Goal: Information Seeking & Learning: Learn about a topic

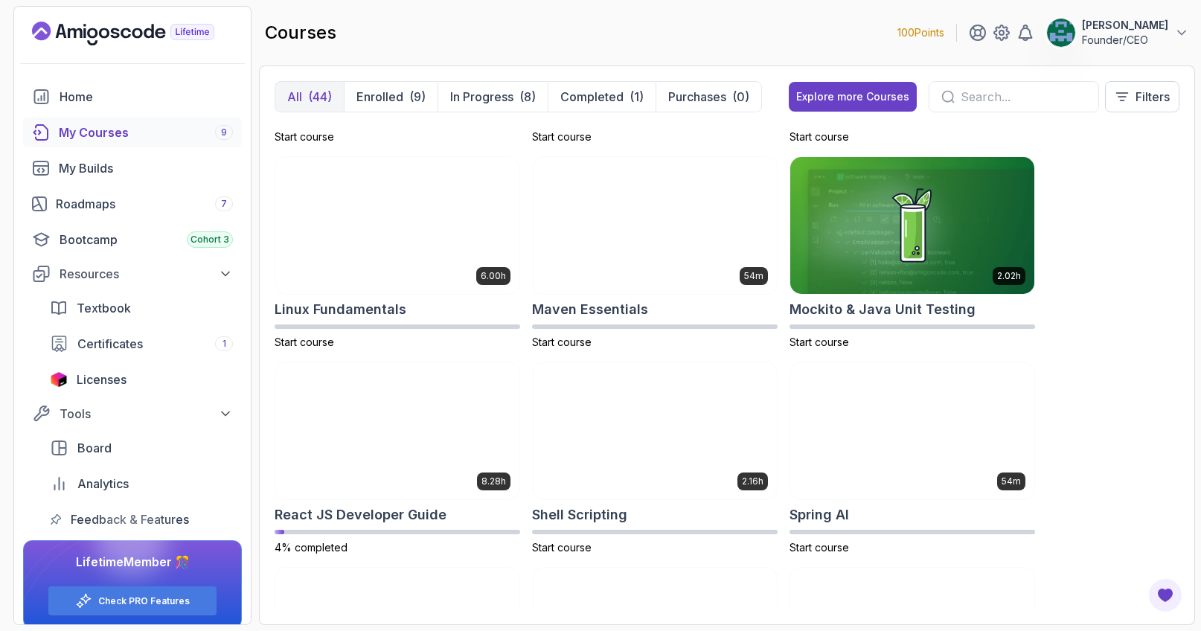
scroll to position [2019, 0]
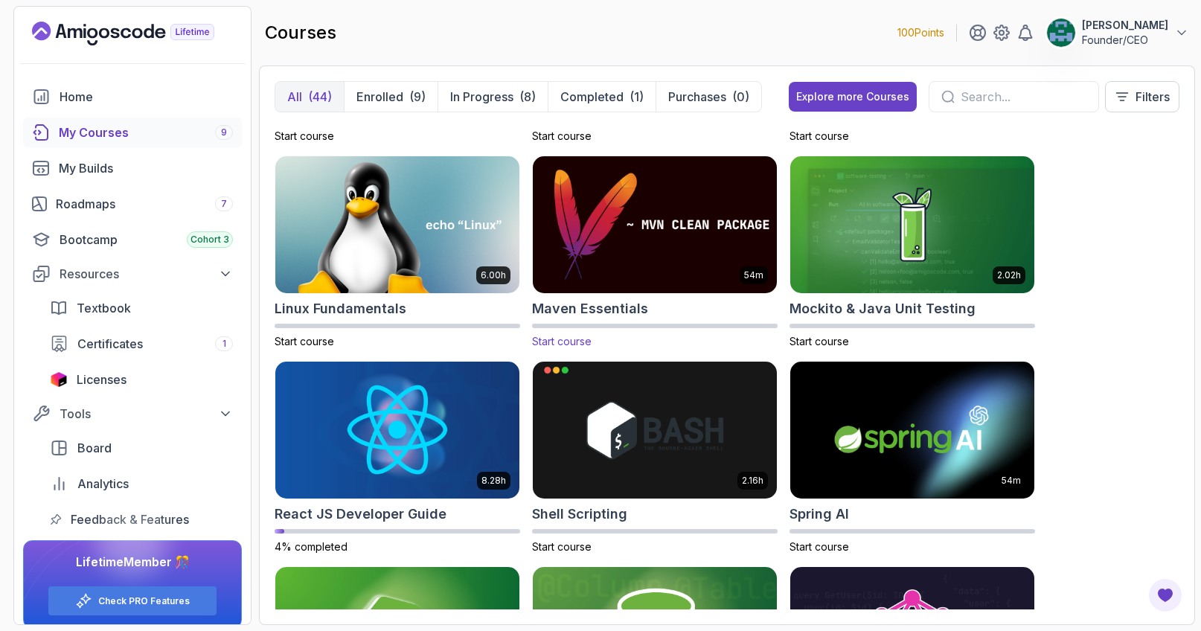
click at [648, 247] on img at bounding box center [655, 225] width 256 height 144
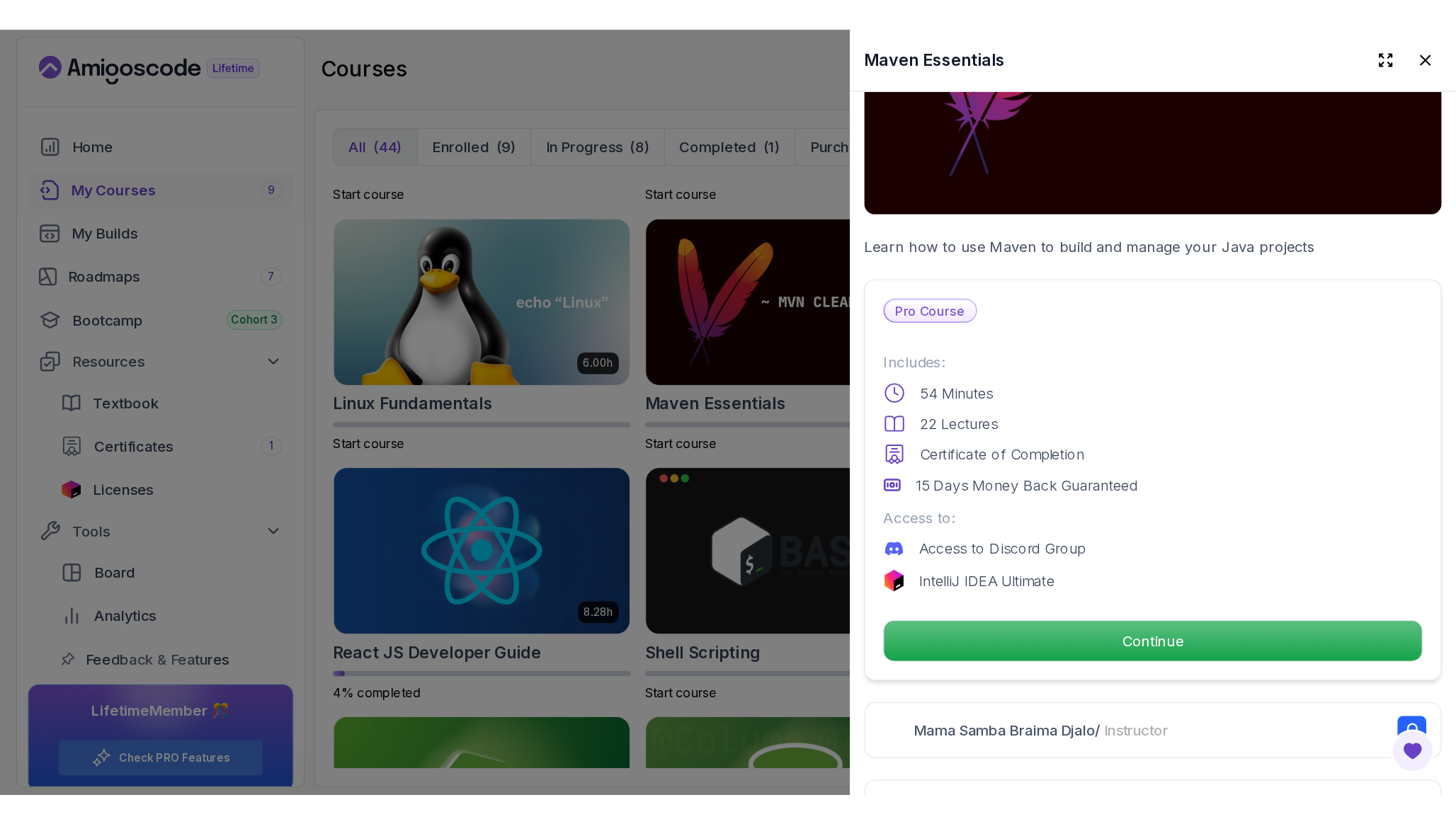
scroll to position [195, 0]
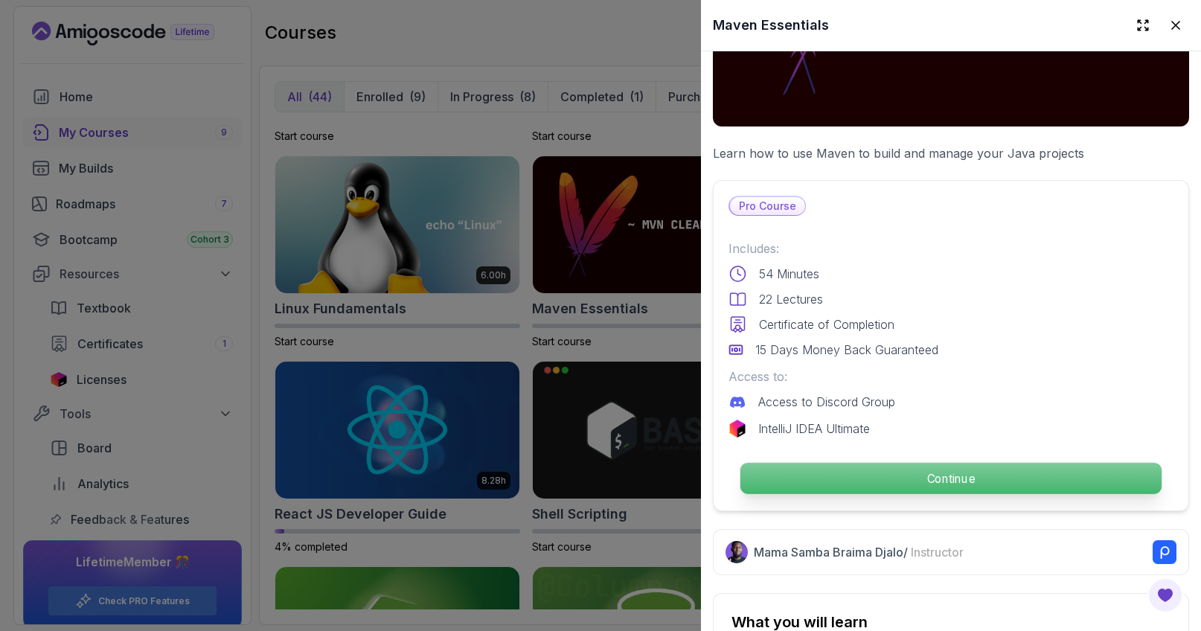
click at [844, 484] on p "Continue" at bounding box center [950, 478] width 421 height 31
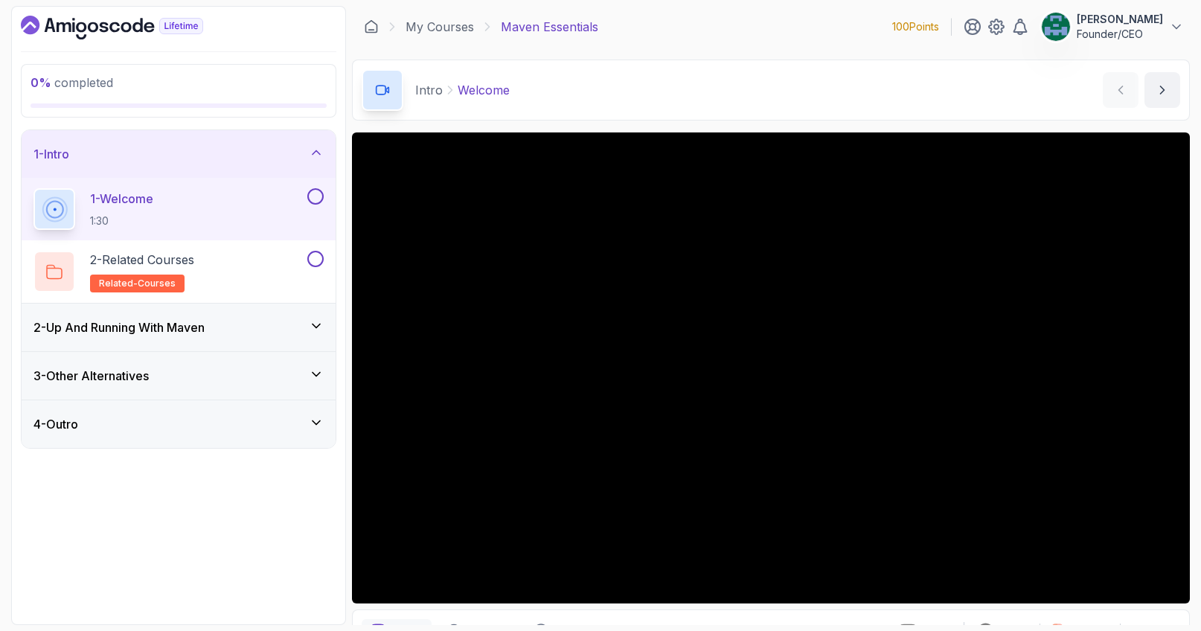
click at [220, 195] on div "1 - Welcome 1:30" at bounding box center [168, 209] width 271 height 42
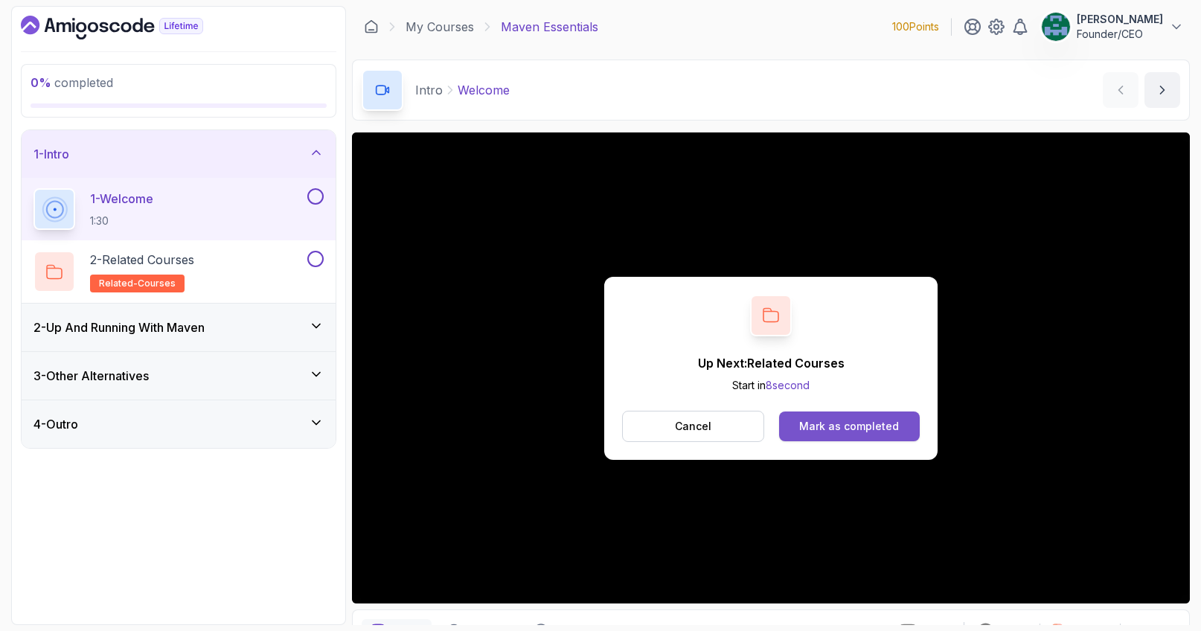
click at [837, 433] on div "Mark as completed" at bounding box center [849, 426] width 100 height 15
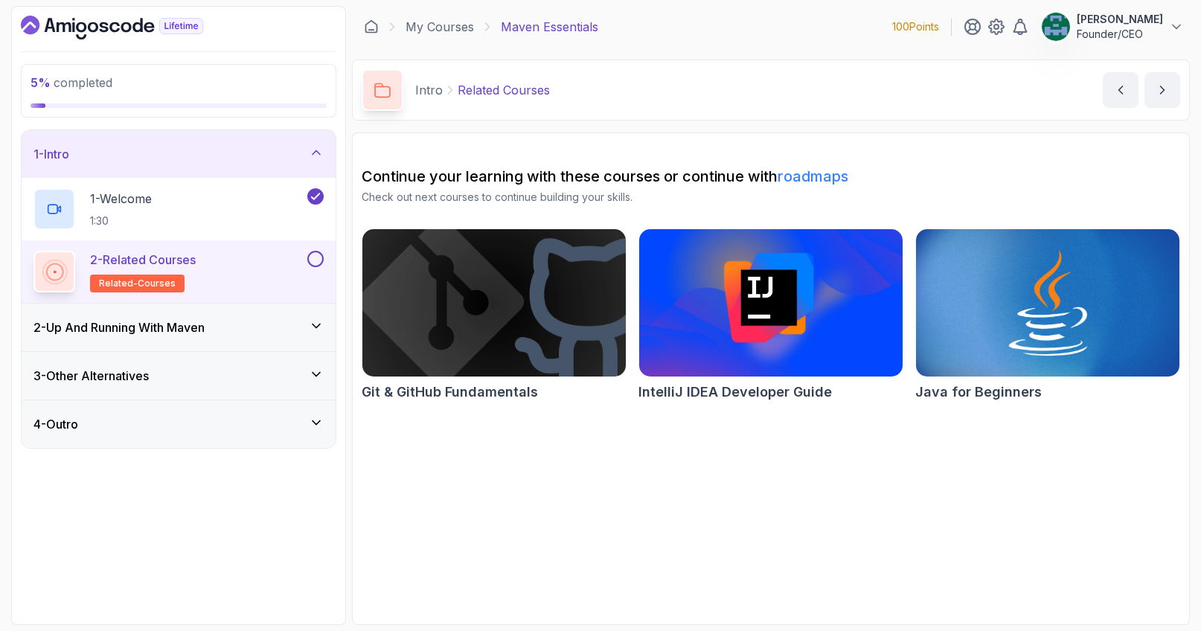
click at [317, 252] on button at bounding box center [315, 259] width 16 height 16
click at [283, 307] on div "2 - Up And Running With [PERSON_NAME]" at bounding box center [179, 328] width 314 height 48
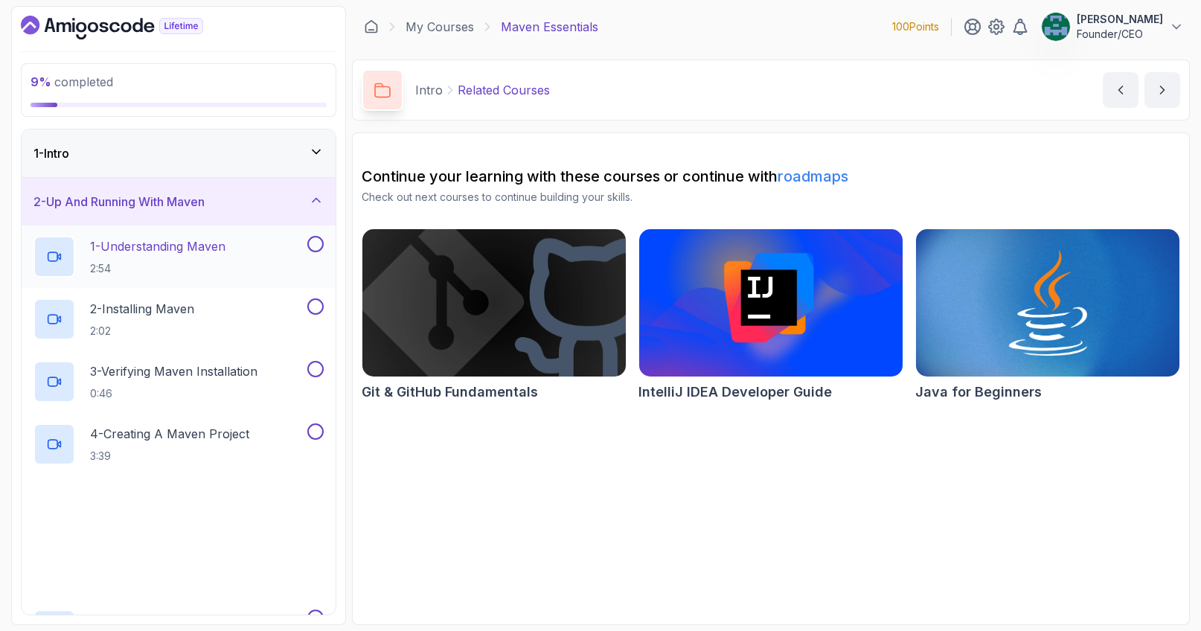
click at [239, 254] on div "1 - Understanding Maven 2:54" at bounding box center [168, 257] width 271 height 42
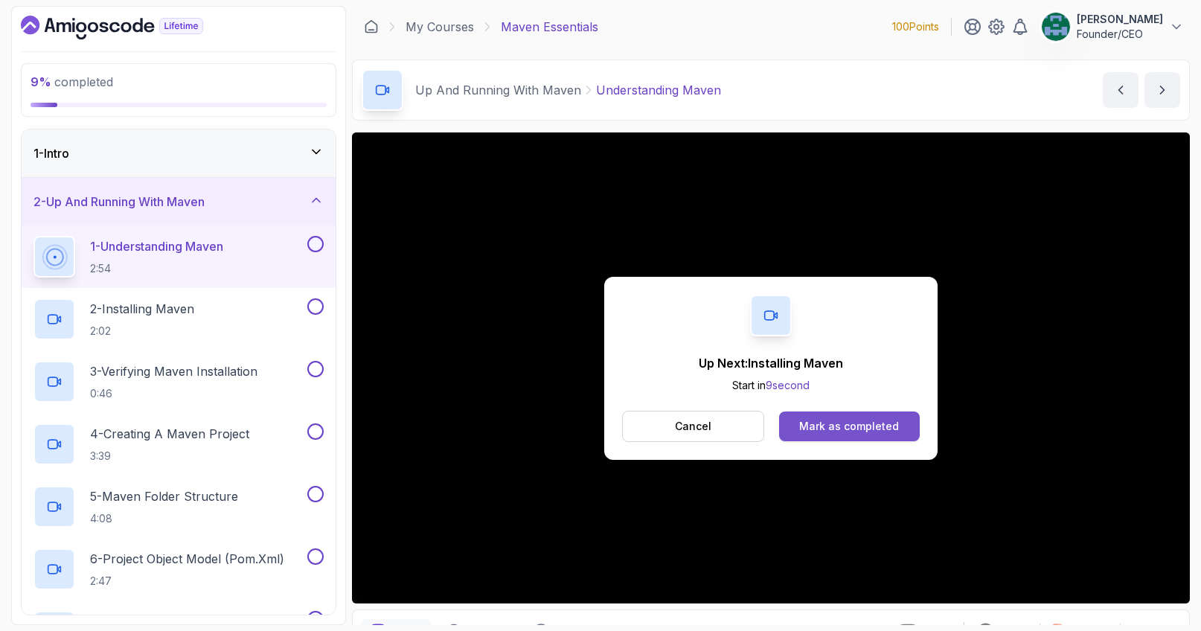
click at [817, 419] on div "Mark as completed" at bounding box center [849, 426] width 100 height 15
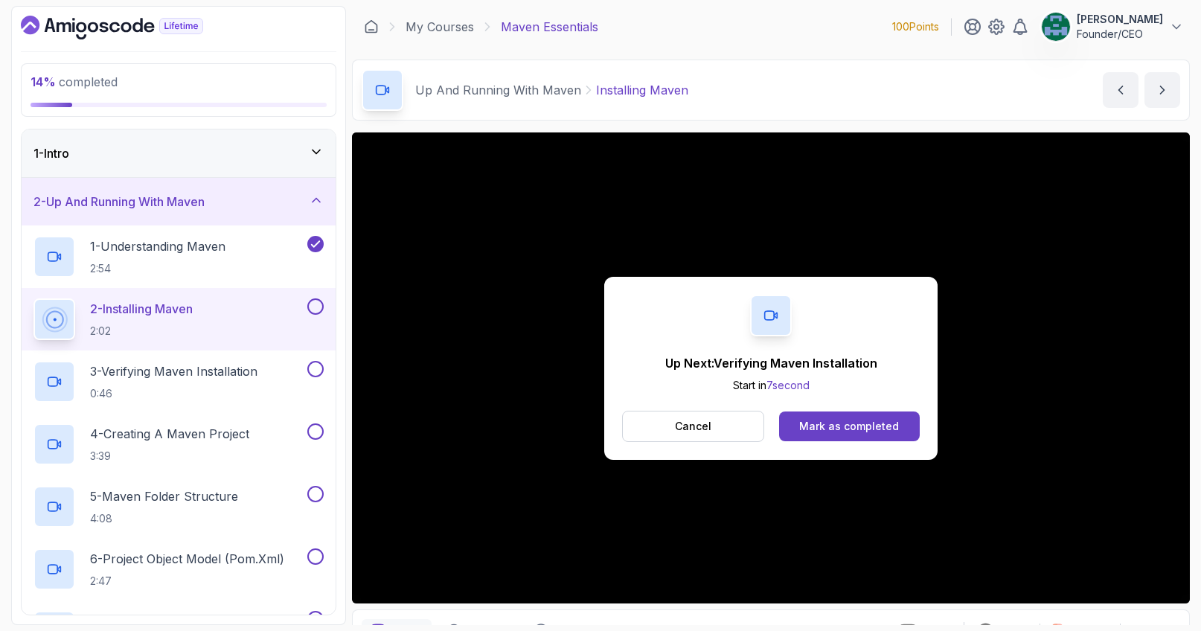
click at [316, 307] on button at bounding box center [315, 306] width 16 height 16
click at [275, 365] on div "3 - Verifying Maven Installation 0:46" at bounding box center [168, 382] width 271 height 42
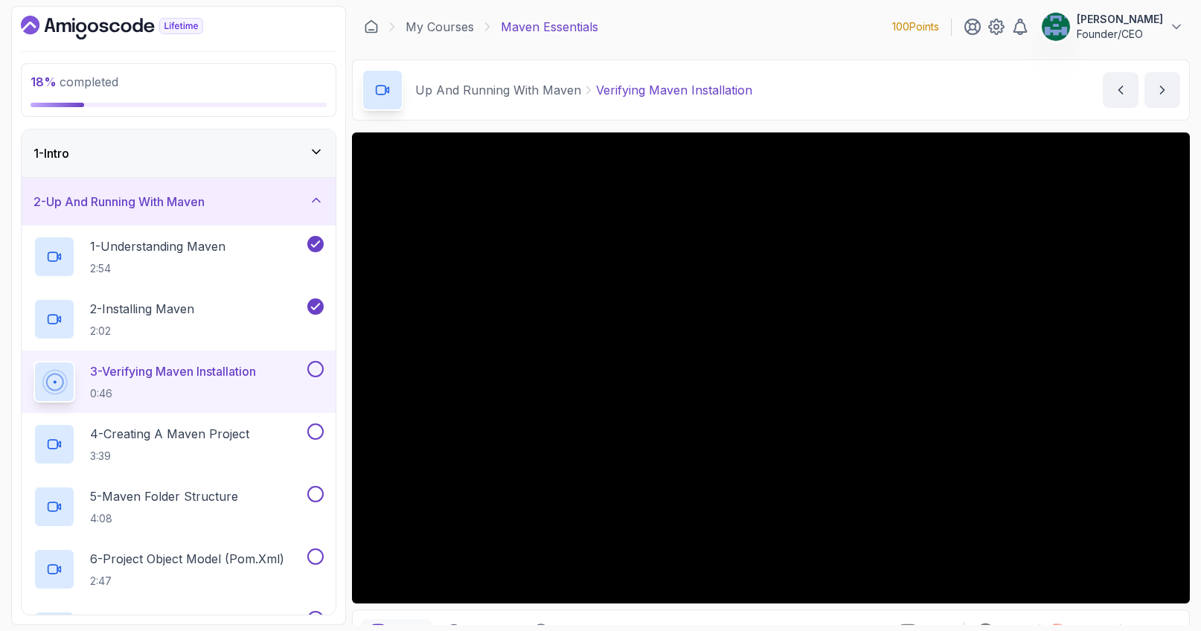
click at [9, 627] on section "18 % completed 1 - Intro 2 - Up And Running With Maven 1 - Understanding Maven …" at bounding box center [600, 315] width 1190 height 631
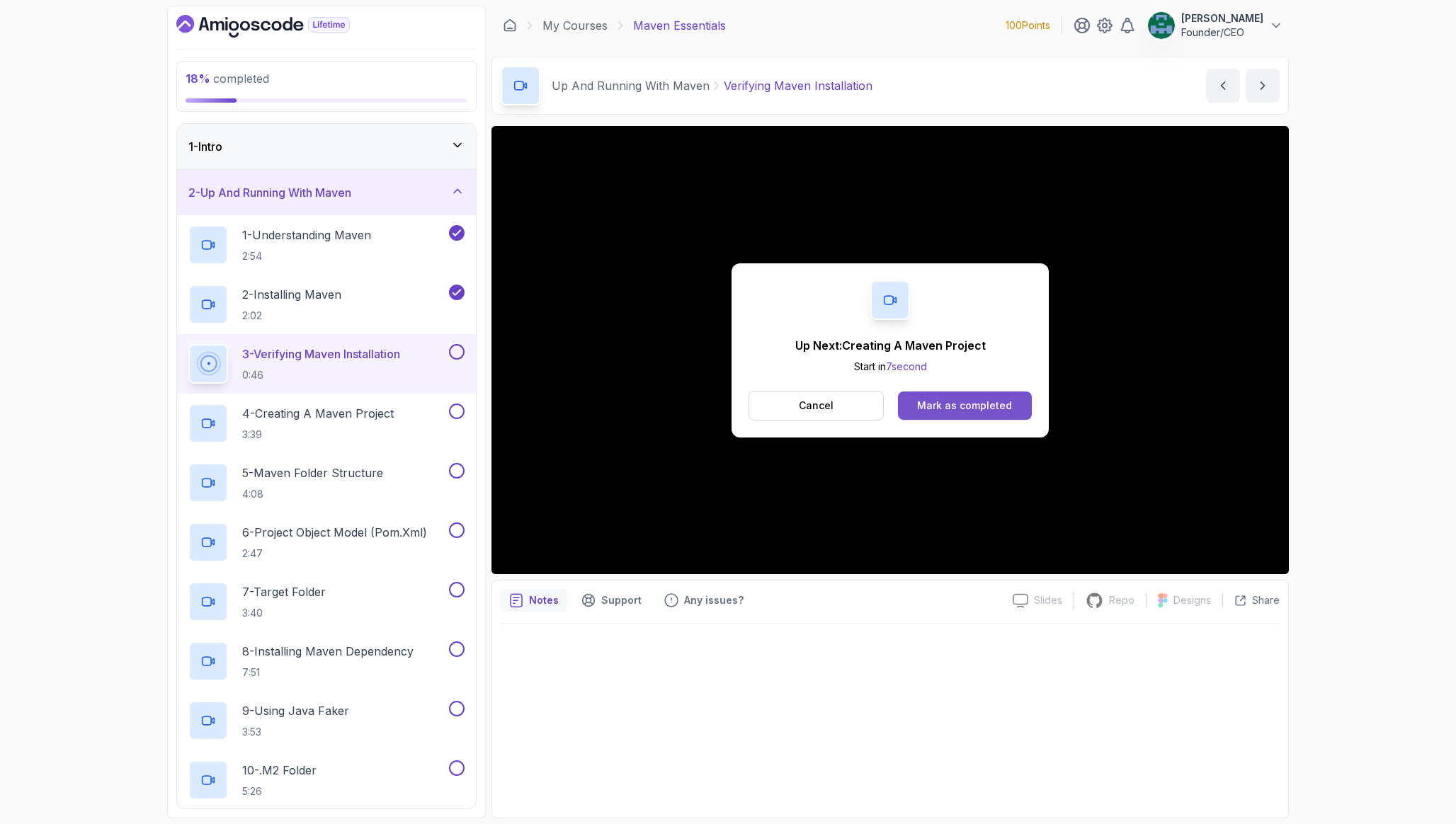
click at [987, 407] on div "Mark as completed" at bounding box center [964, 405] width 95 height 14
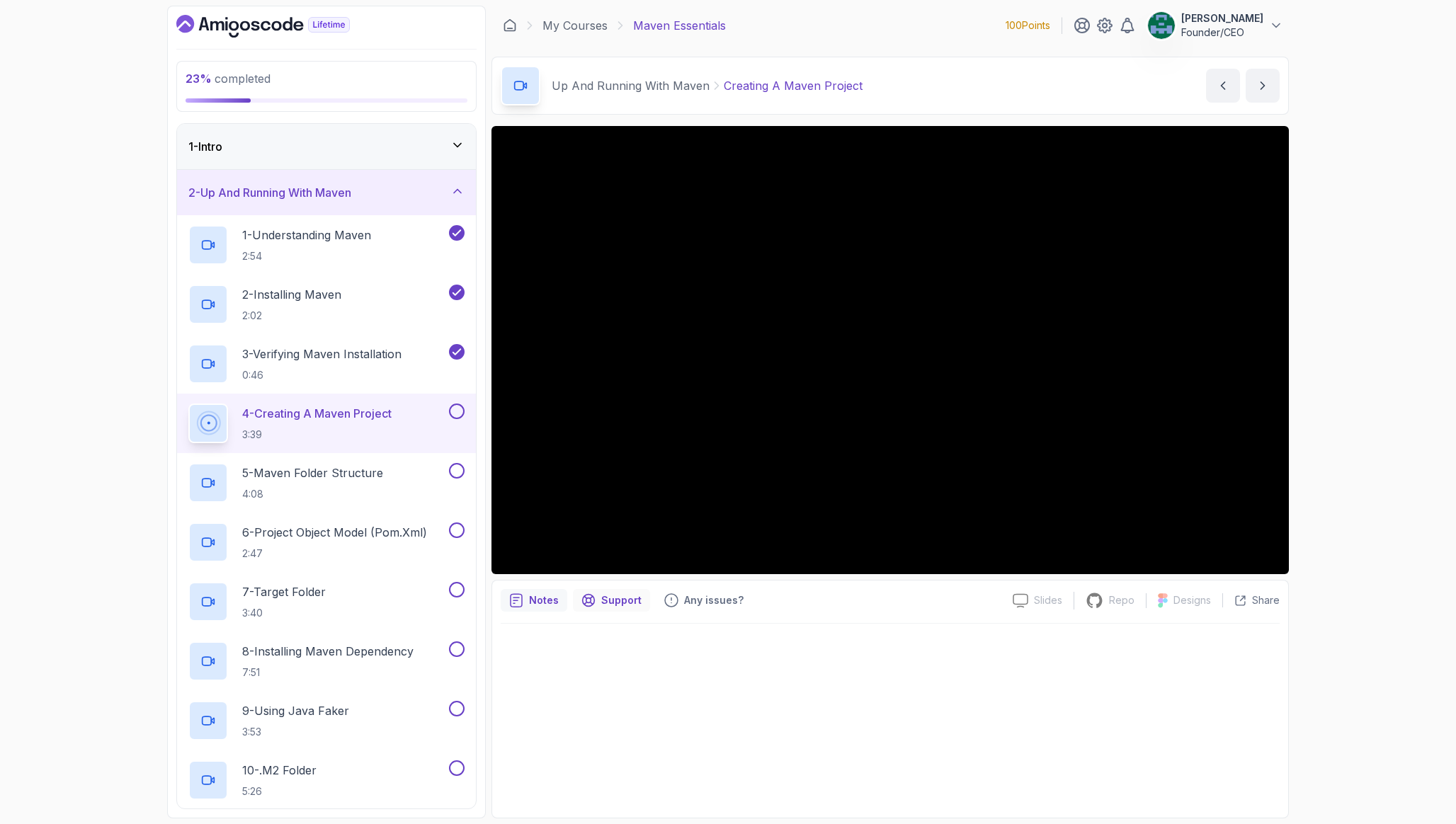
click at [618, 599] on p "Support" at bounding box center [621, 599] width 40 height 14
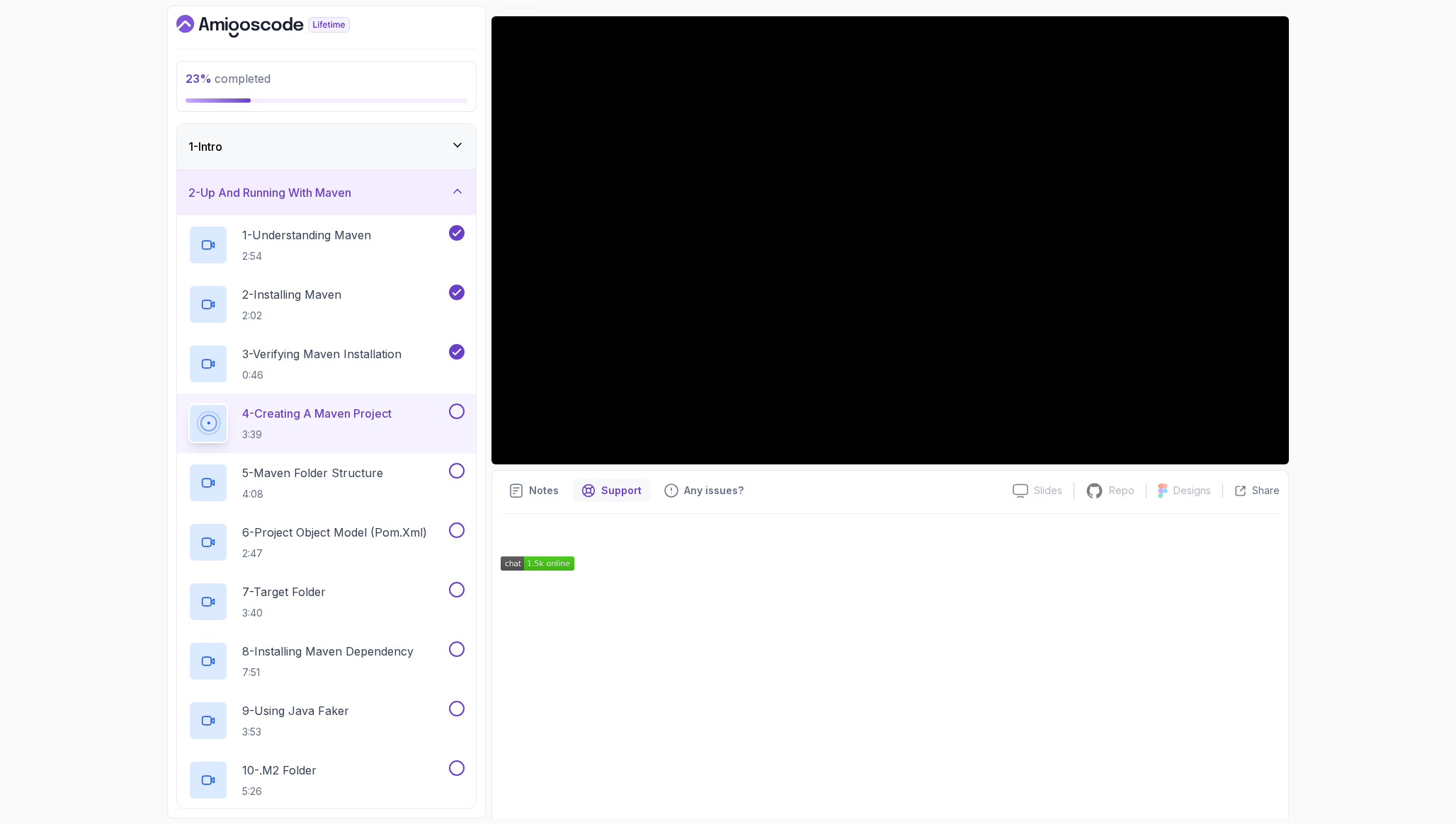
scroll to position [126, 0]
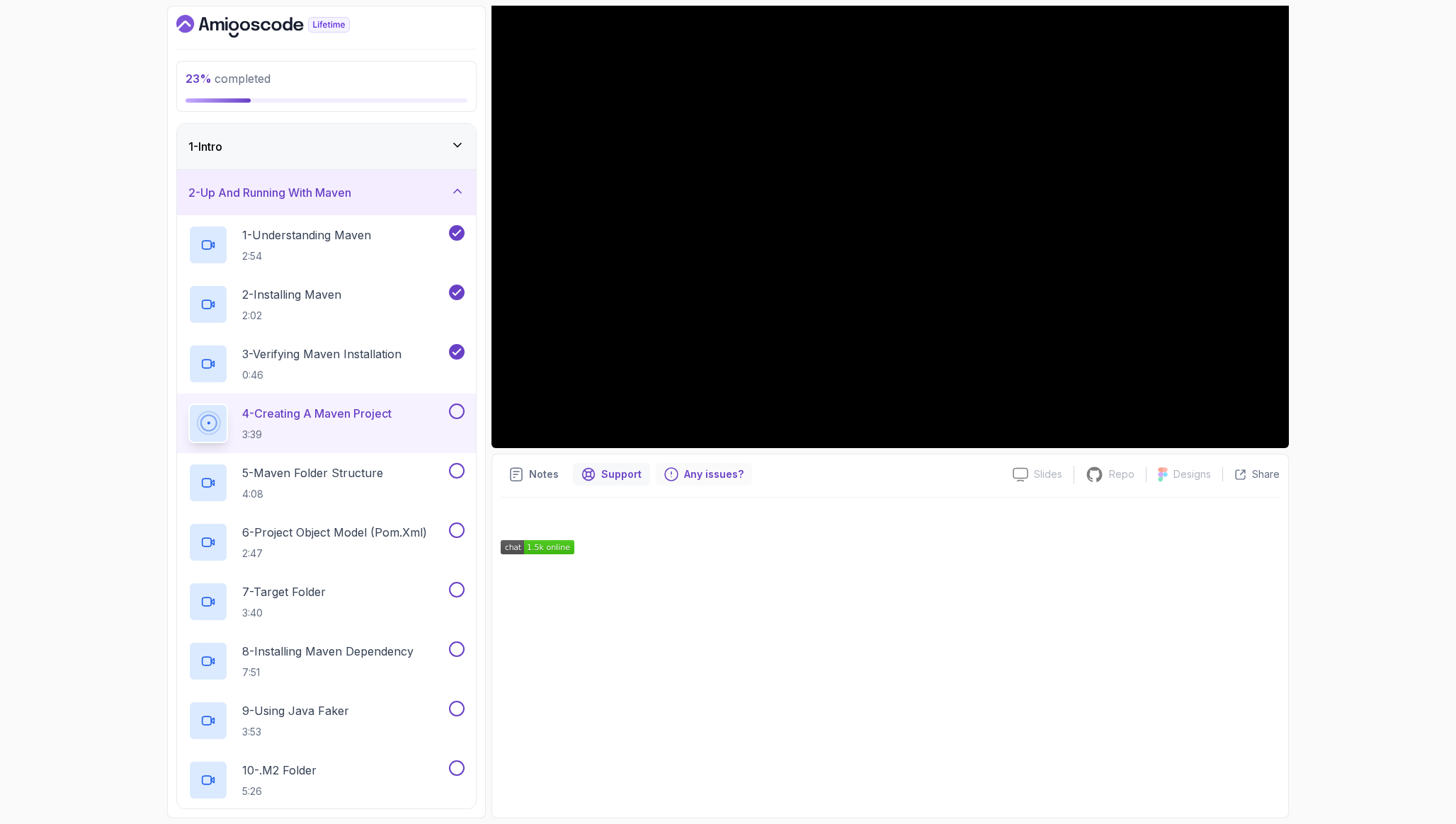
click at [690, 477] on p "Any issues?" at bounding box center [714, 474] width 59 height 14
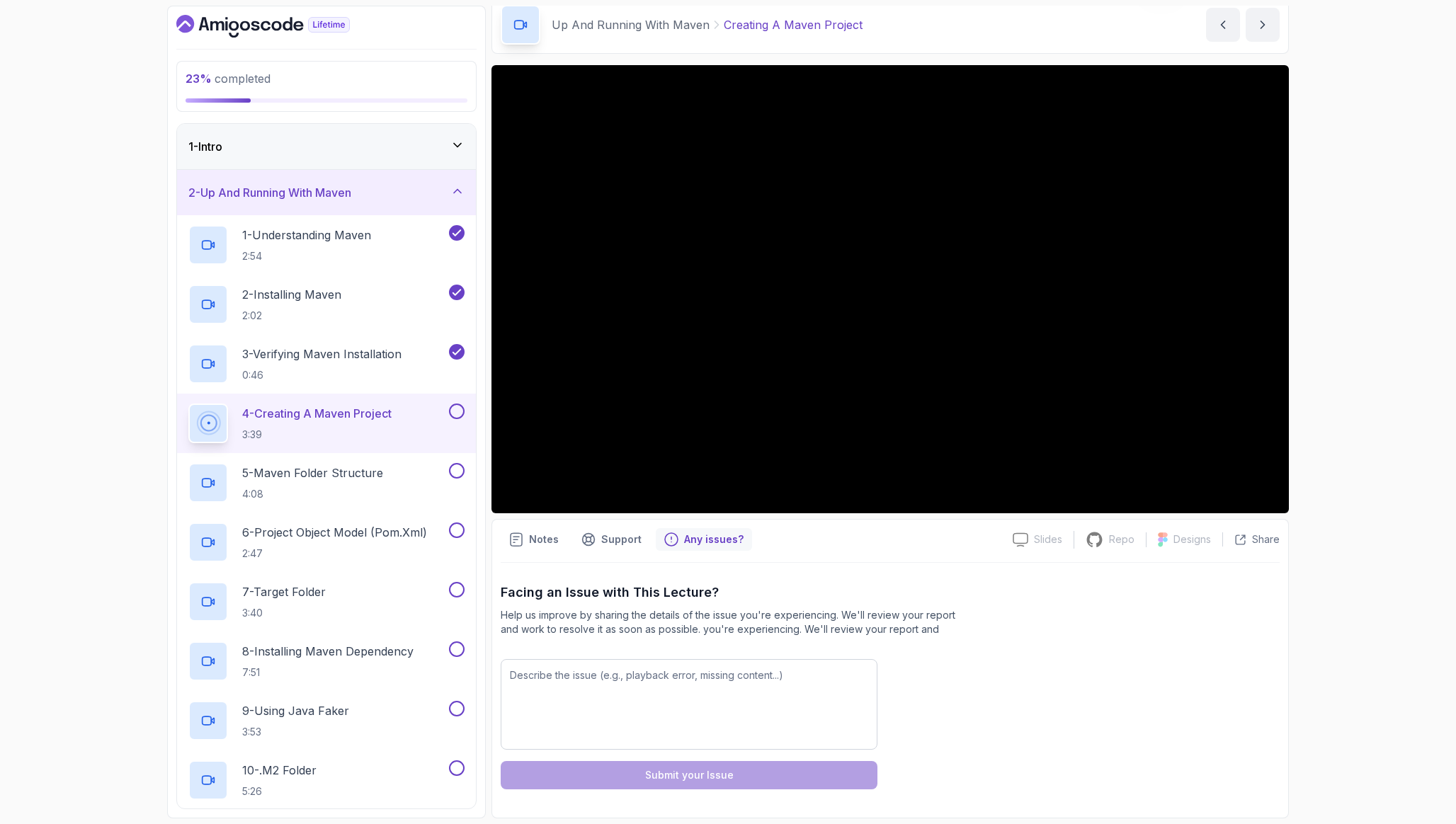
scroll to position [61, 0]
click at [671, 599] on textarea at bounding box center [689, 704] width 377 height 90
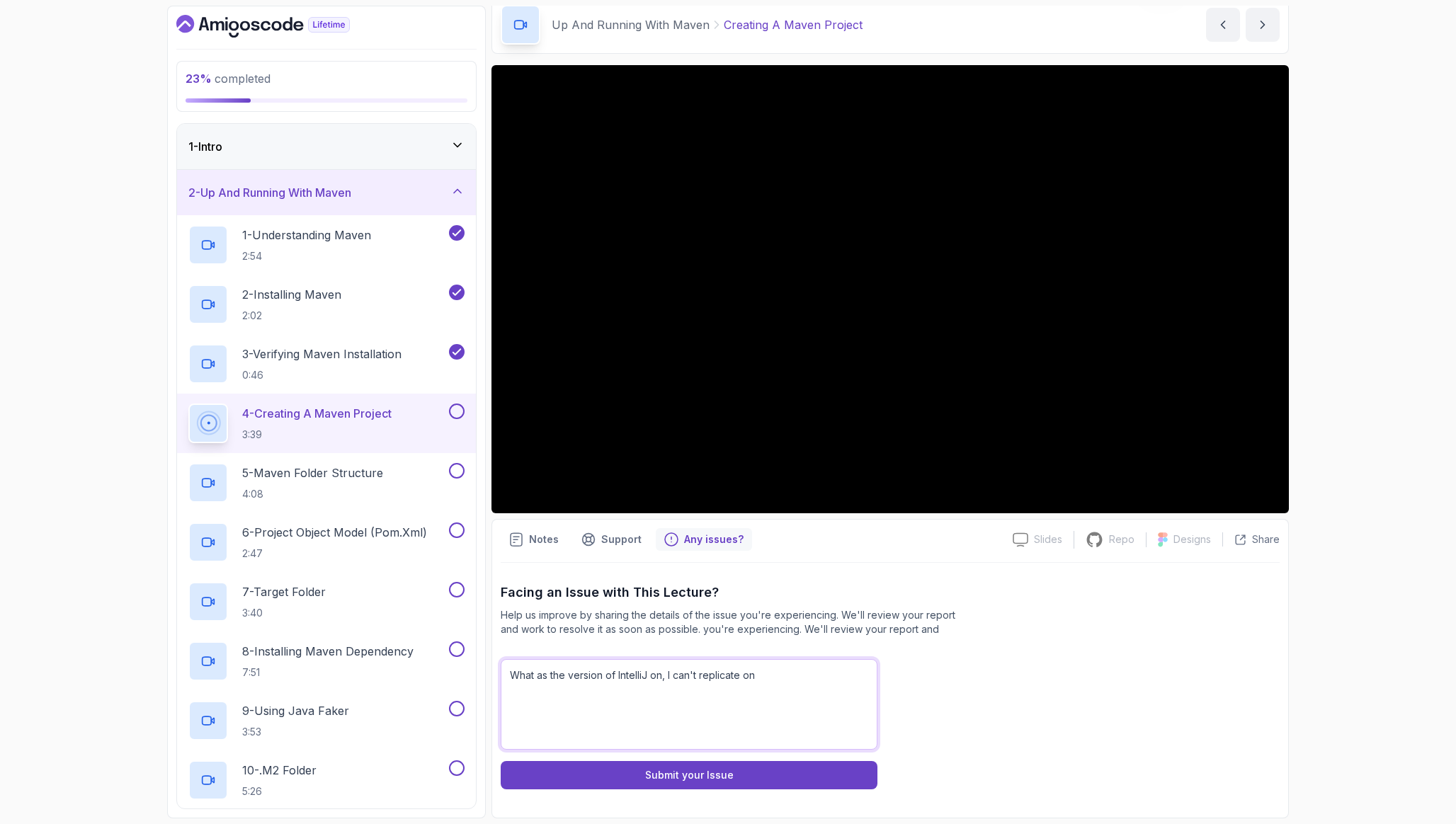
click at [770, 599] on textarea "What as the version of IntelliJ on, I can't replicate on" at bounding box center [689, 704] width 377 height 90
paste textarea "IntelliJ IDEA 2024.3.4.1 (Ultimate Edition) Build #IU-243.25659.59, built on [D…"
drag, startPoint x: 746, startPoint y: 738, endPoint x: 545, endPoint y: 723, distance: 201.6
click at [521, 599] on textarea "What as the version of IntelliJ on, I can't replicate on IntelliJ IDEA 2024.3.4…" at bounding box center [689, 704] width 377 height 90
click at [639, 599] on textarea "What as the version of IntelliJ on, I can't replicate on IntelliJ IDEA 2024.3.4…" at bounding box center [689, 704] width 377 height 90
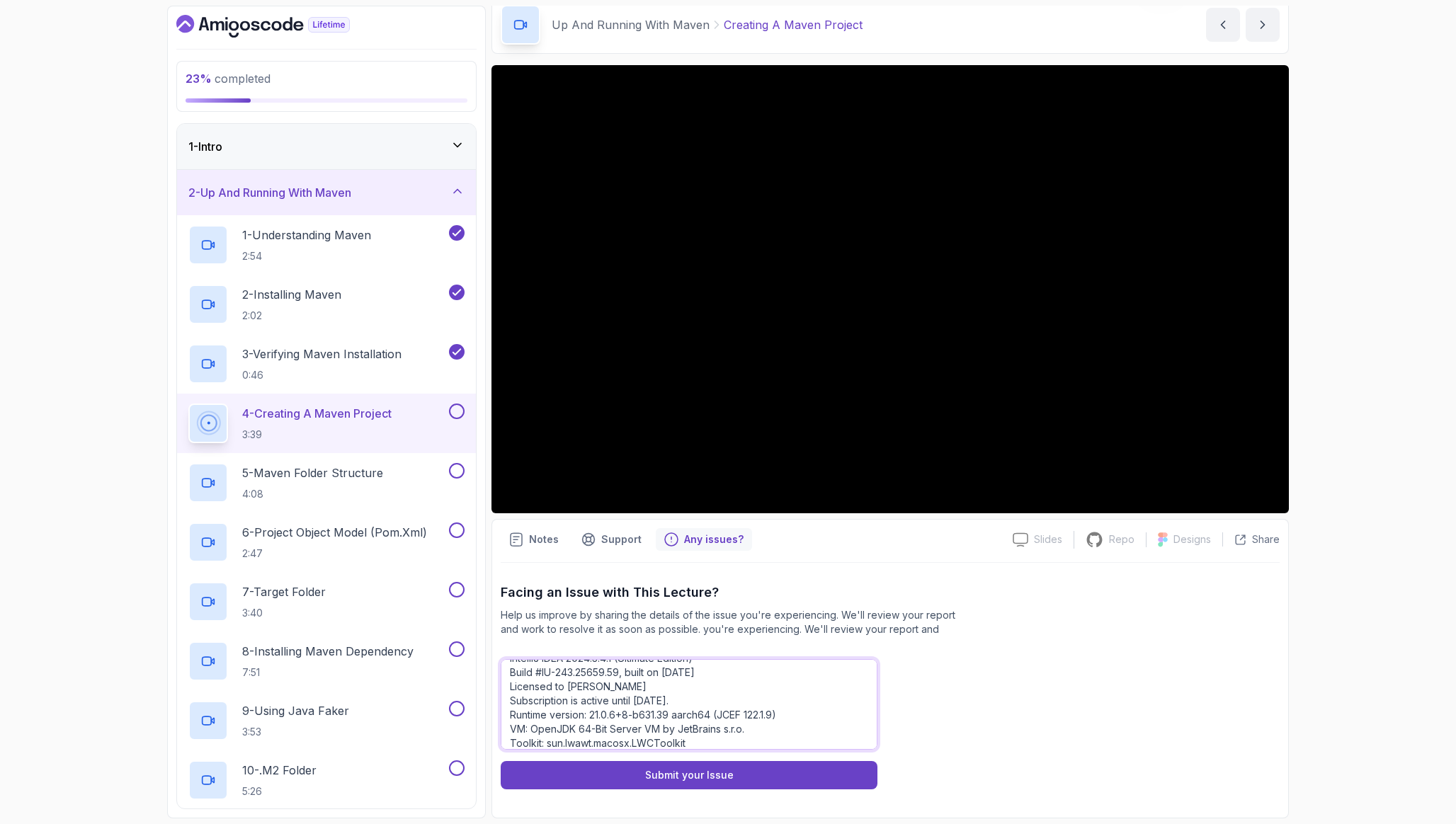
scroll to position [42, 0]
drag, startPoint x: 740, startPoint y: 704, endPoint x: 502, endPoint y: 687, distance: 238.6
click at [502, 599] on textarea "What as the version of IntelliJ on, I can't replicate on IntelliJ IDEA 2024.3.4…" at bounding box center [689, 704] width 377 height 90
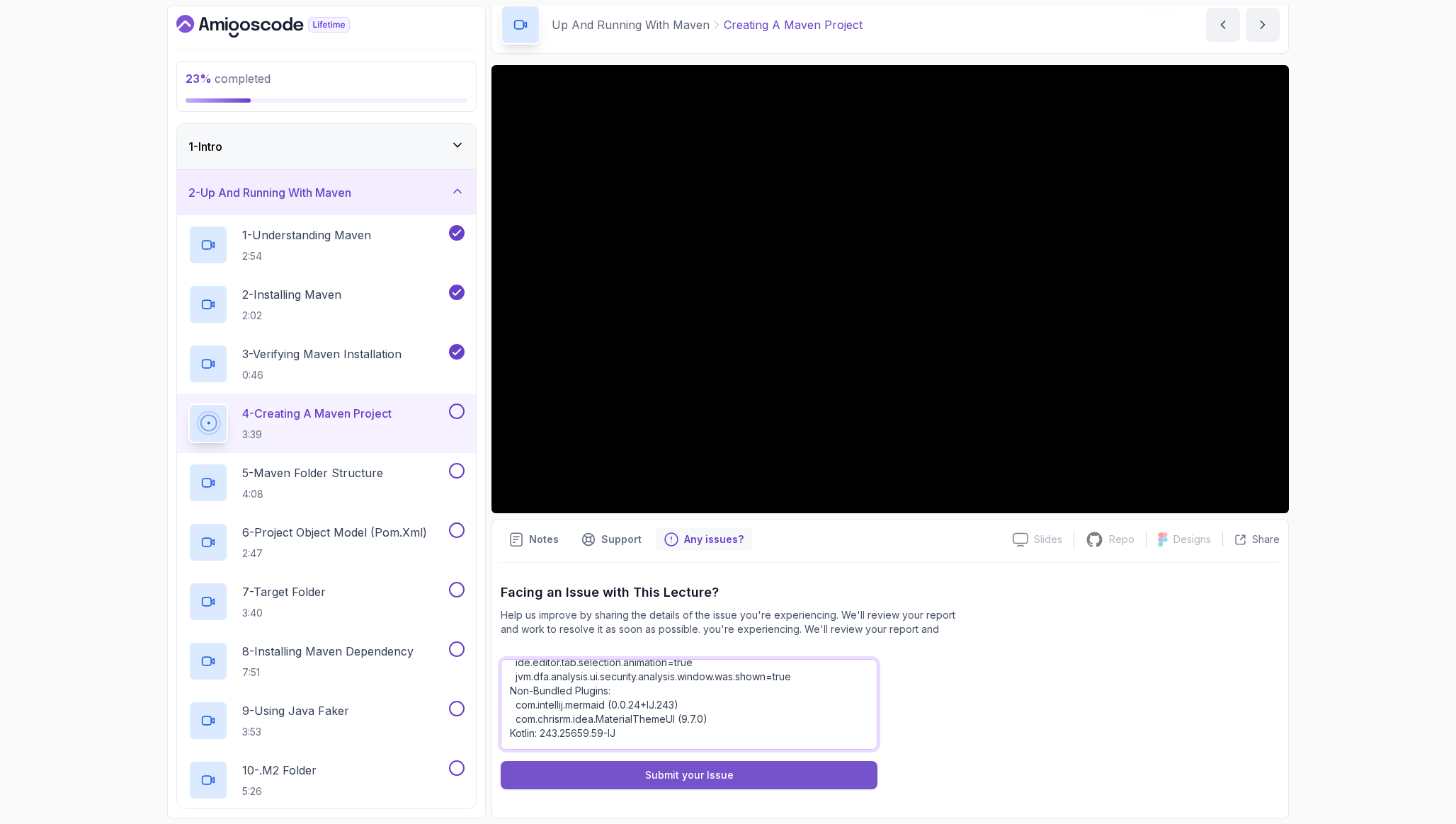
type textarea "What as the version of IntelliJ on, I can't replicate on IntelliJ IDEA 2024.3.4…"
click at [608, 599] on button "Submit your Issue" at bounding box center [689, 775] width 377 height 29
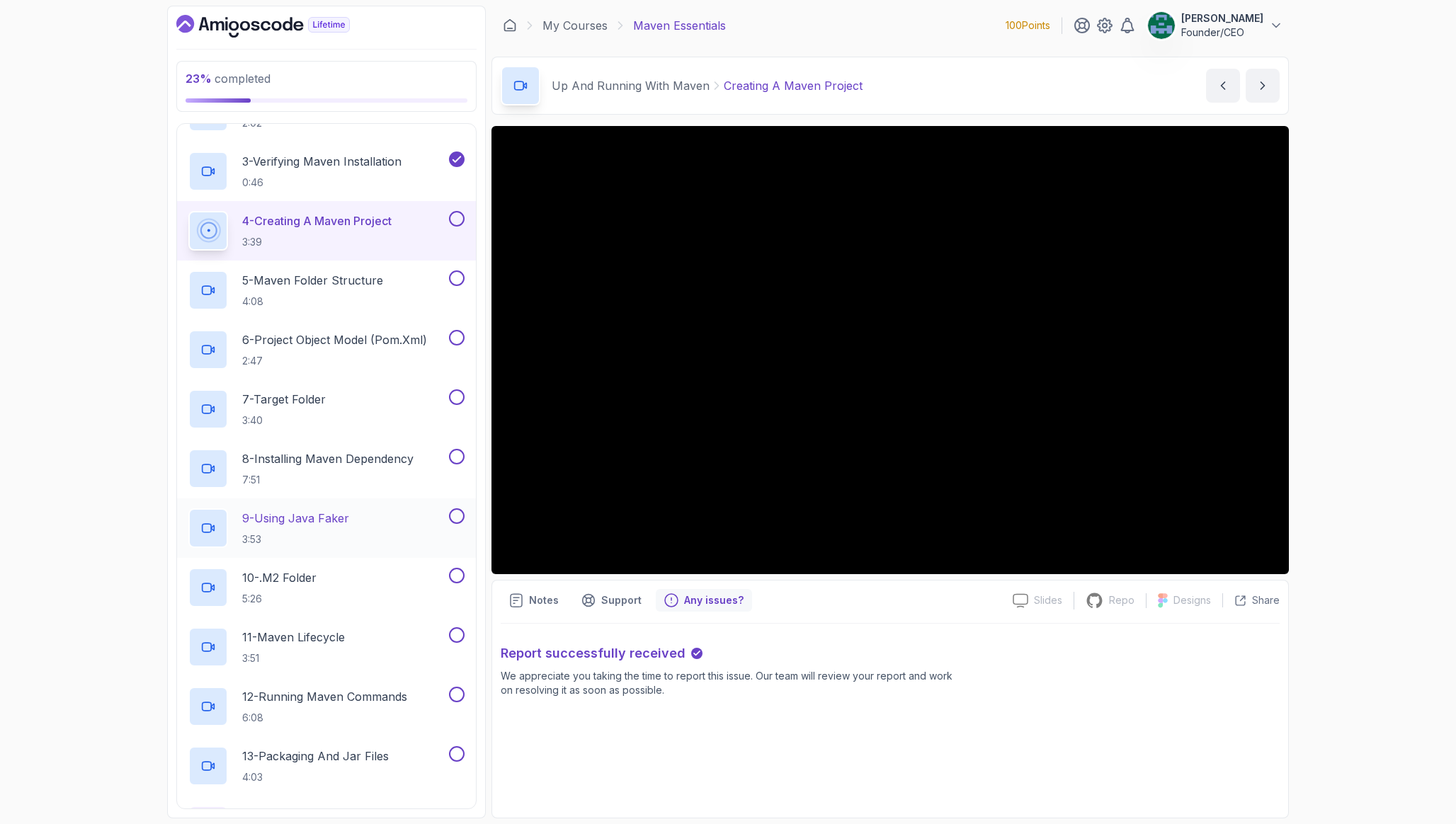
scroll to position [187, 0]
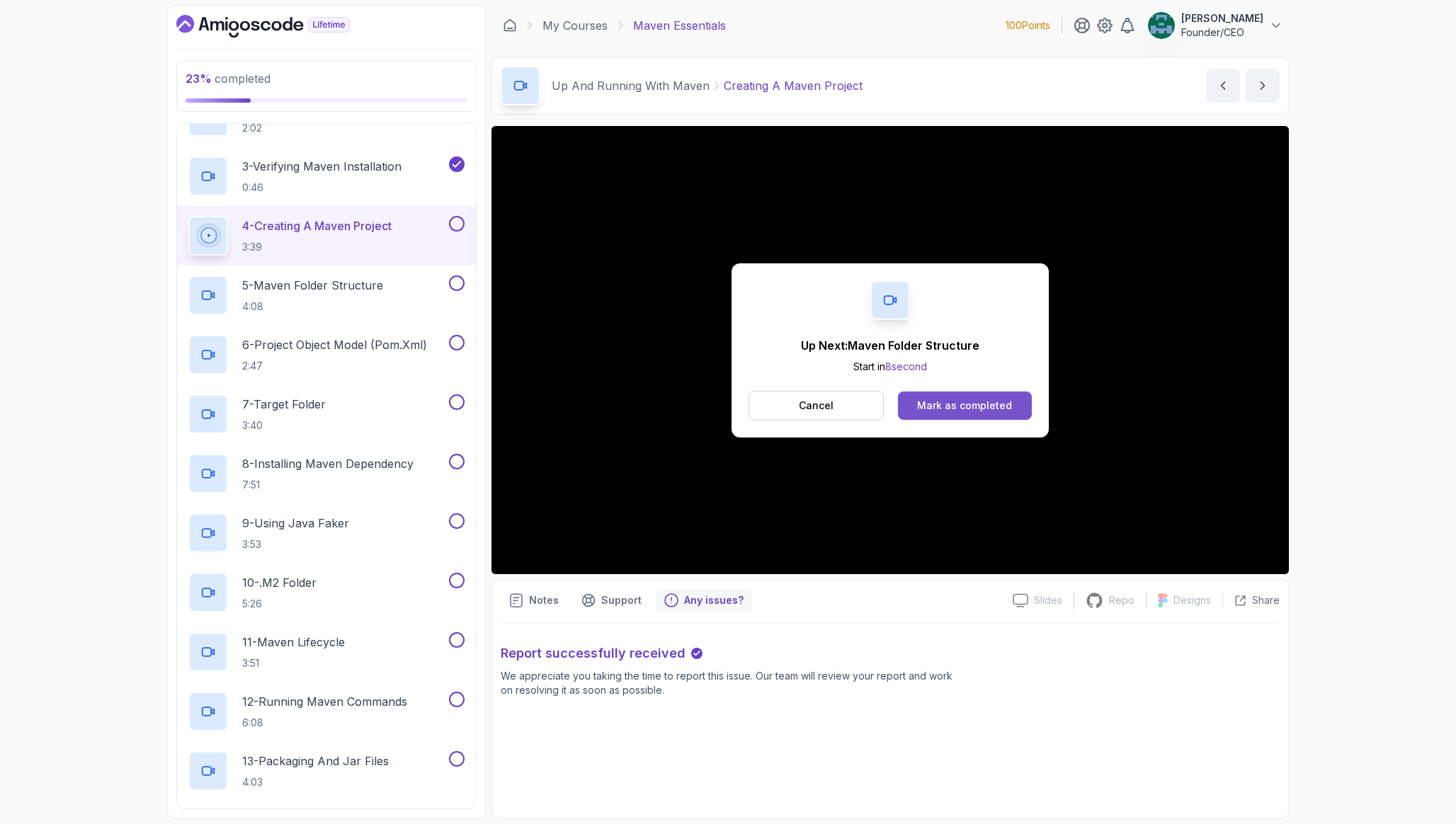
click at [939, 415] on button "Mark as completed" at bounding box center [964, 405] width 134 height 29
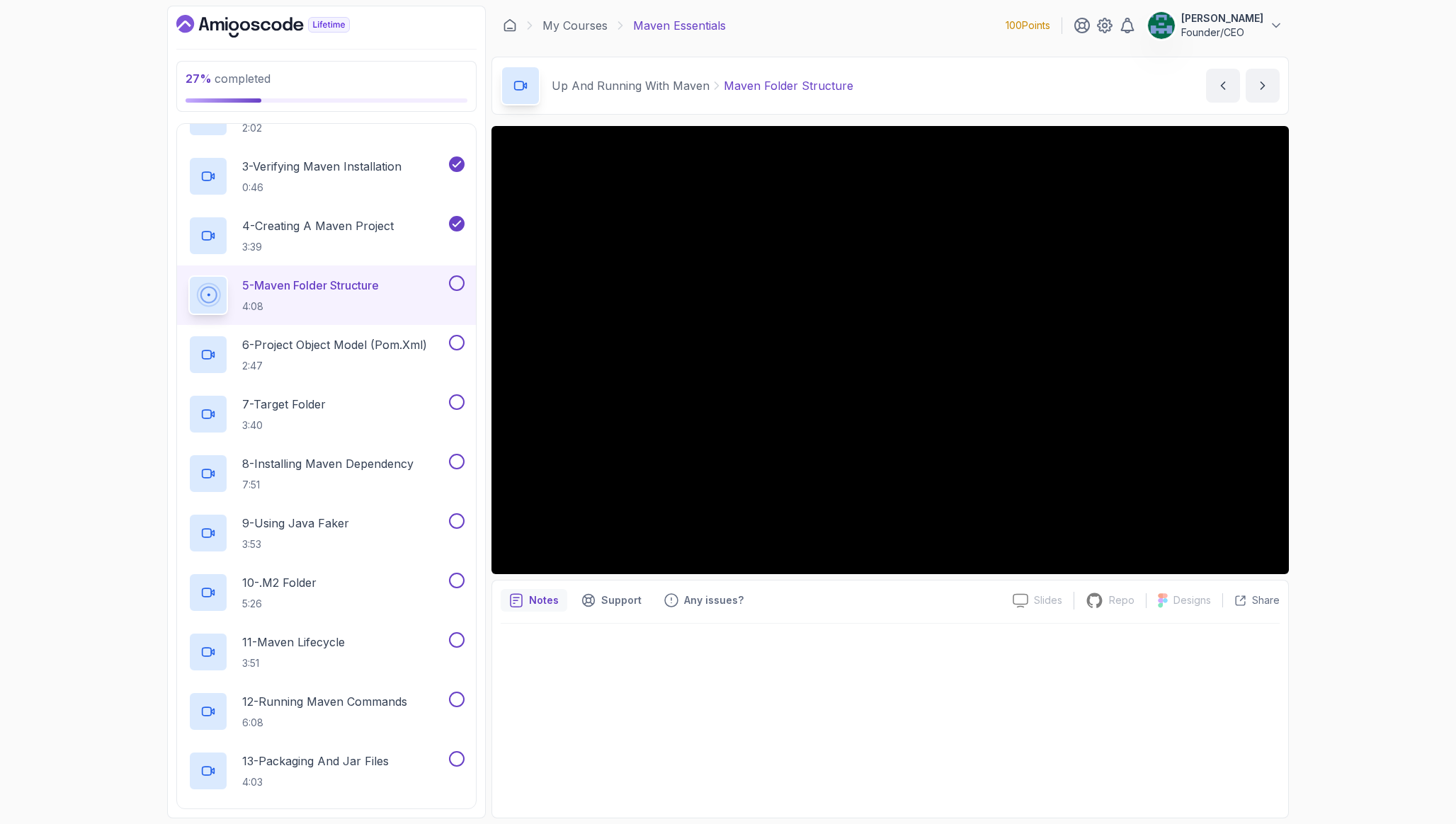
click at [452, 283] on button at bounding box center [457, 283] width 15 height 15
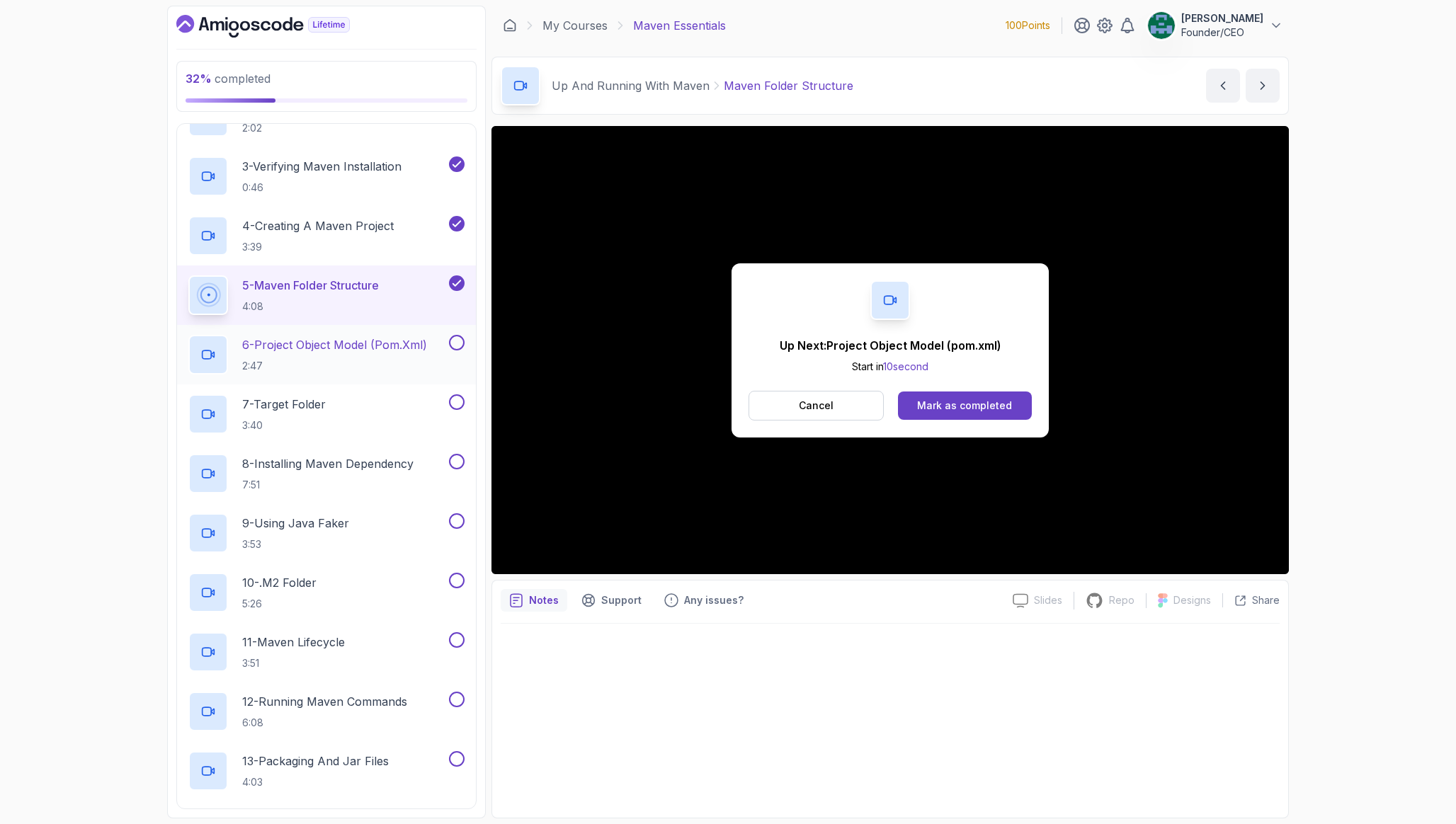
click at [424, 348] on p "6 - Project Object Model (pom.xml)" at bounding box center [334, 344] width 185 height 17
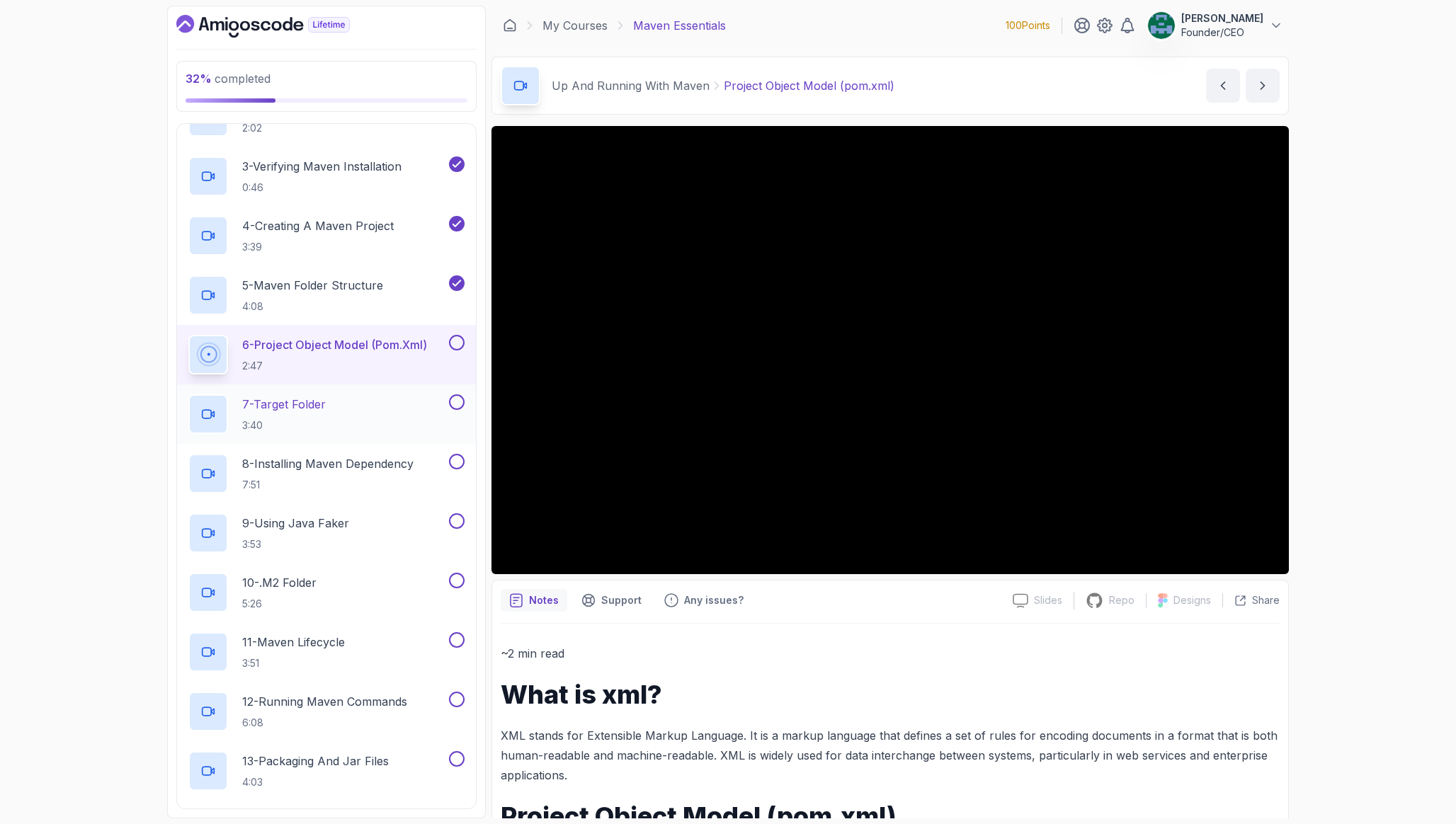
click at [380, 397] on div "7 - Target Folder 3:40" at bounding box center [317, 414] width 258 height 40
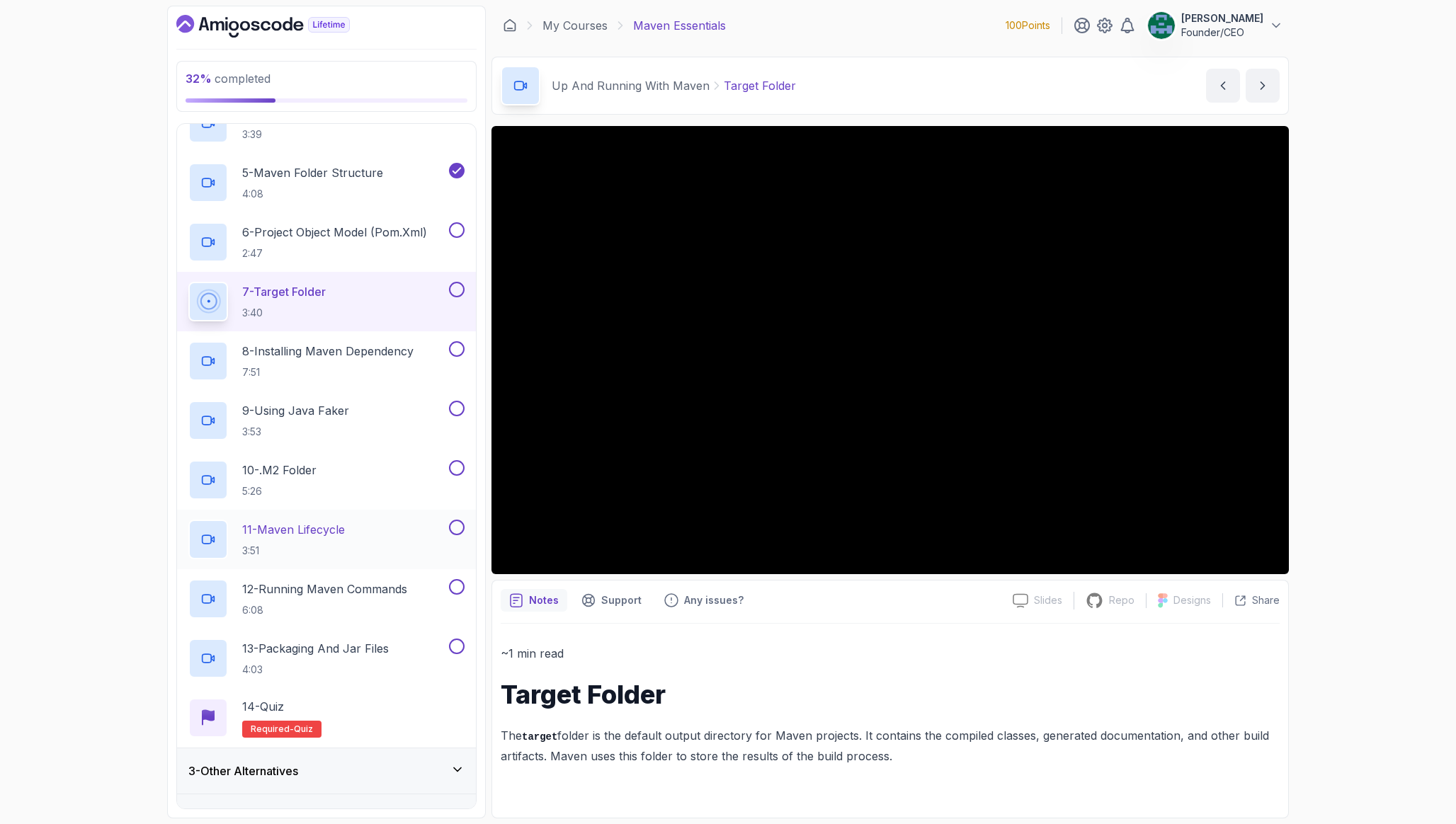
scroll to position [330, 0]
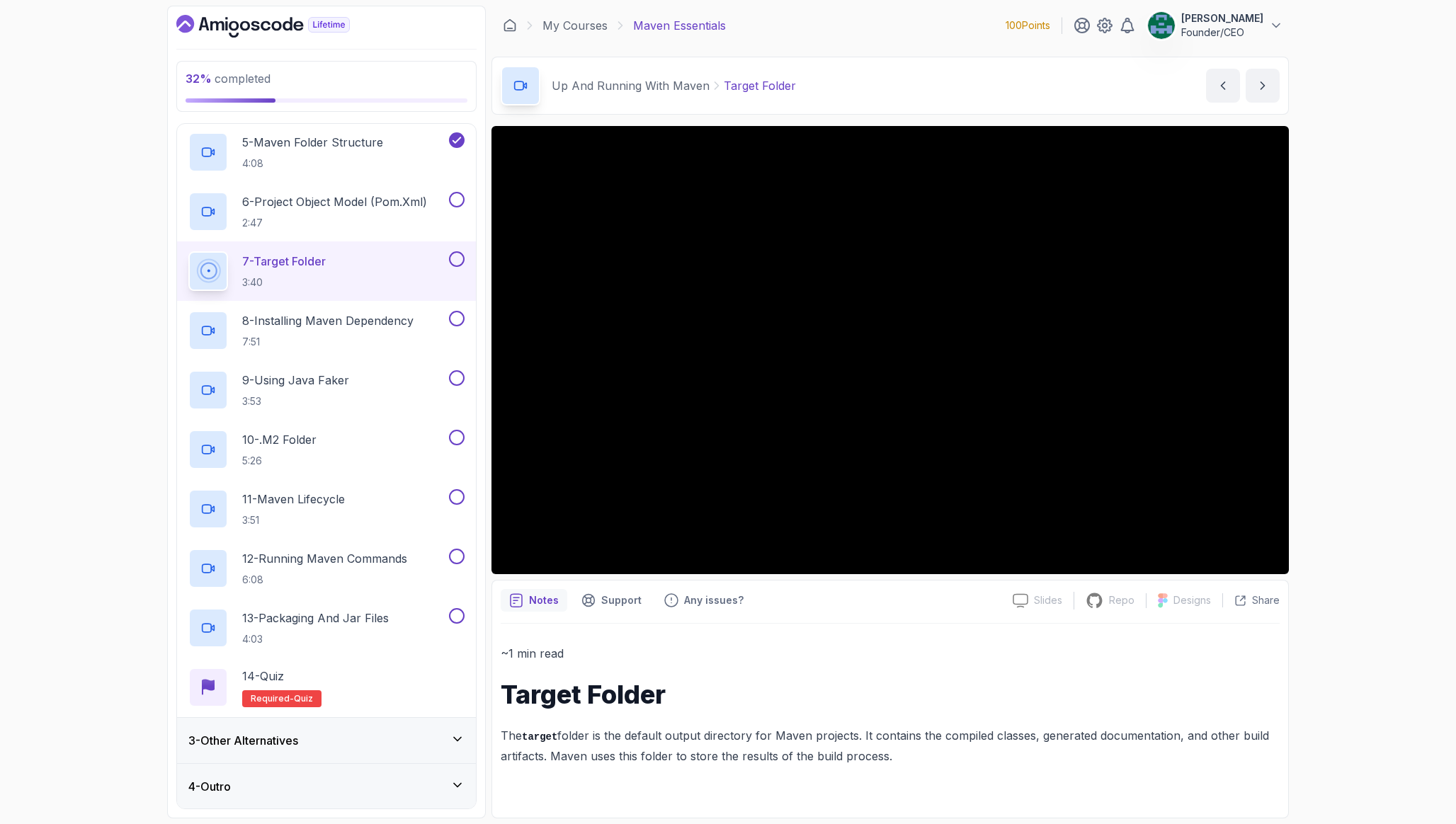
click at [374, 599] on div "3 - Other Alternatives" at bounding box center [326, 740] width 276 height 17
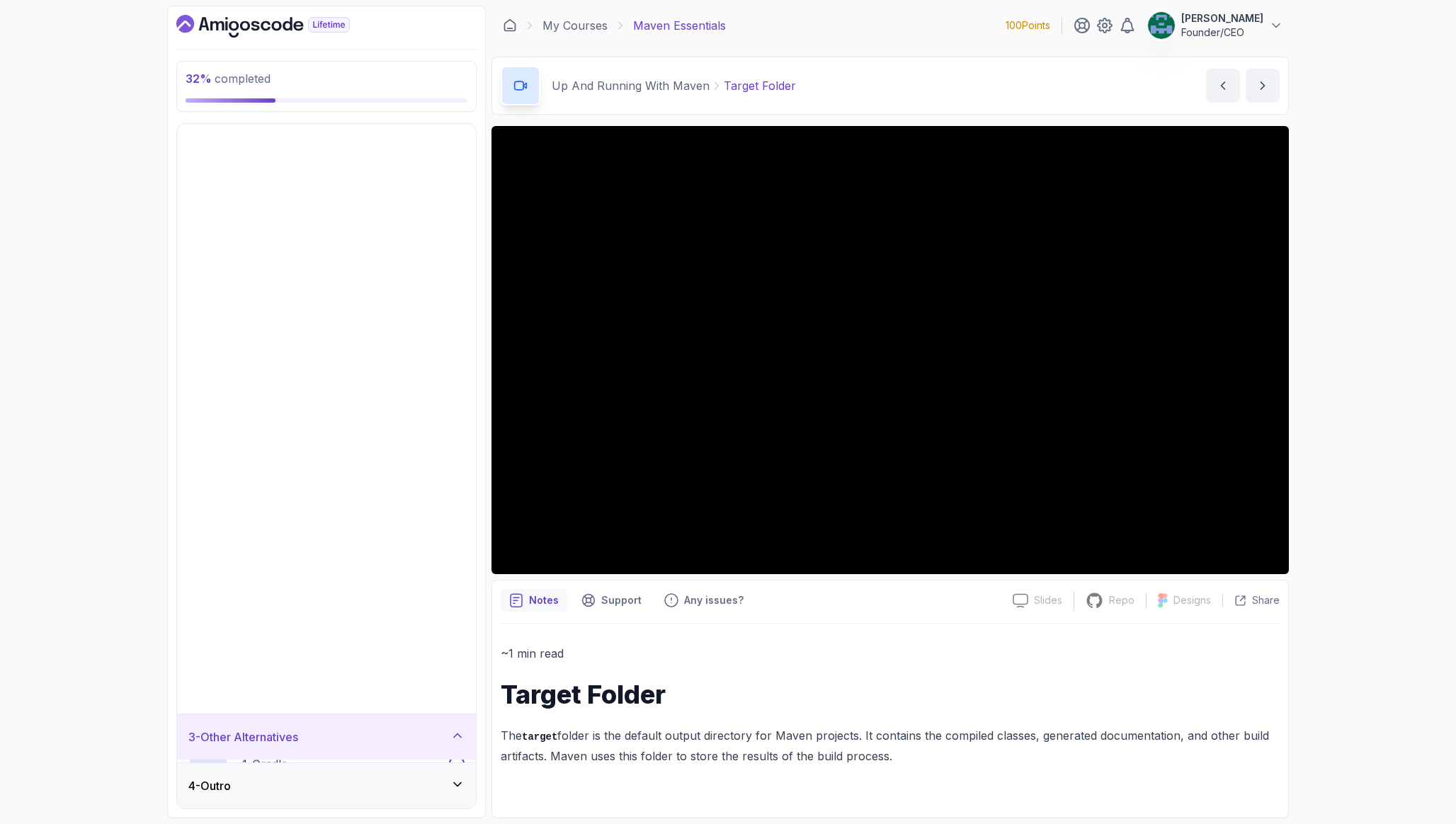
scroll to position [0, 0]
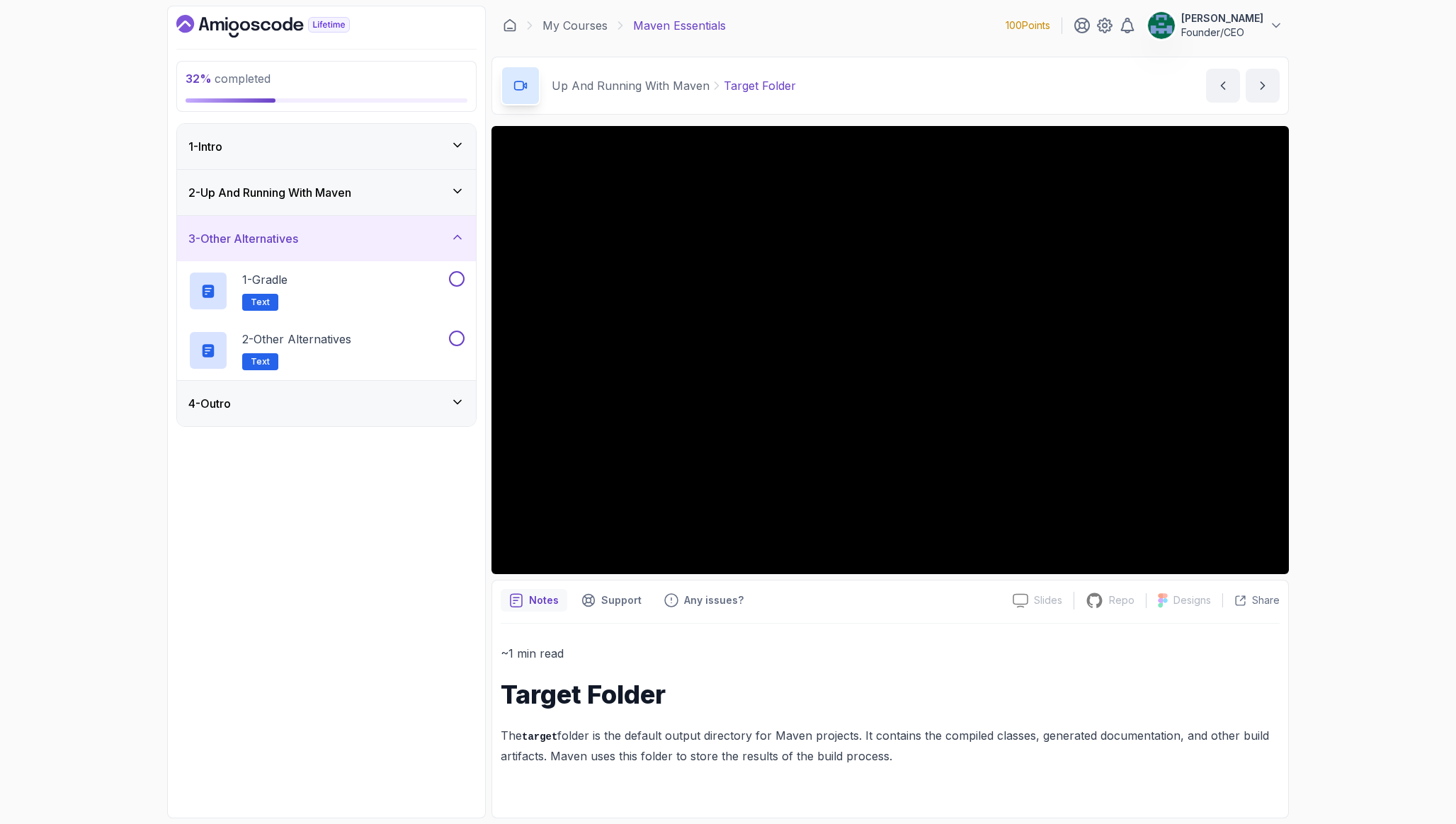
click at [325, 187] on h3 "2 - Up And Running With [PERSON_NAME]" at bounding box center [269, 192] width 163 height 17
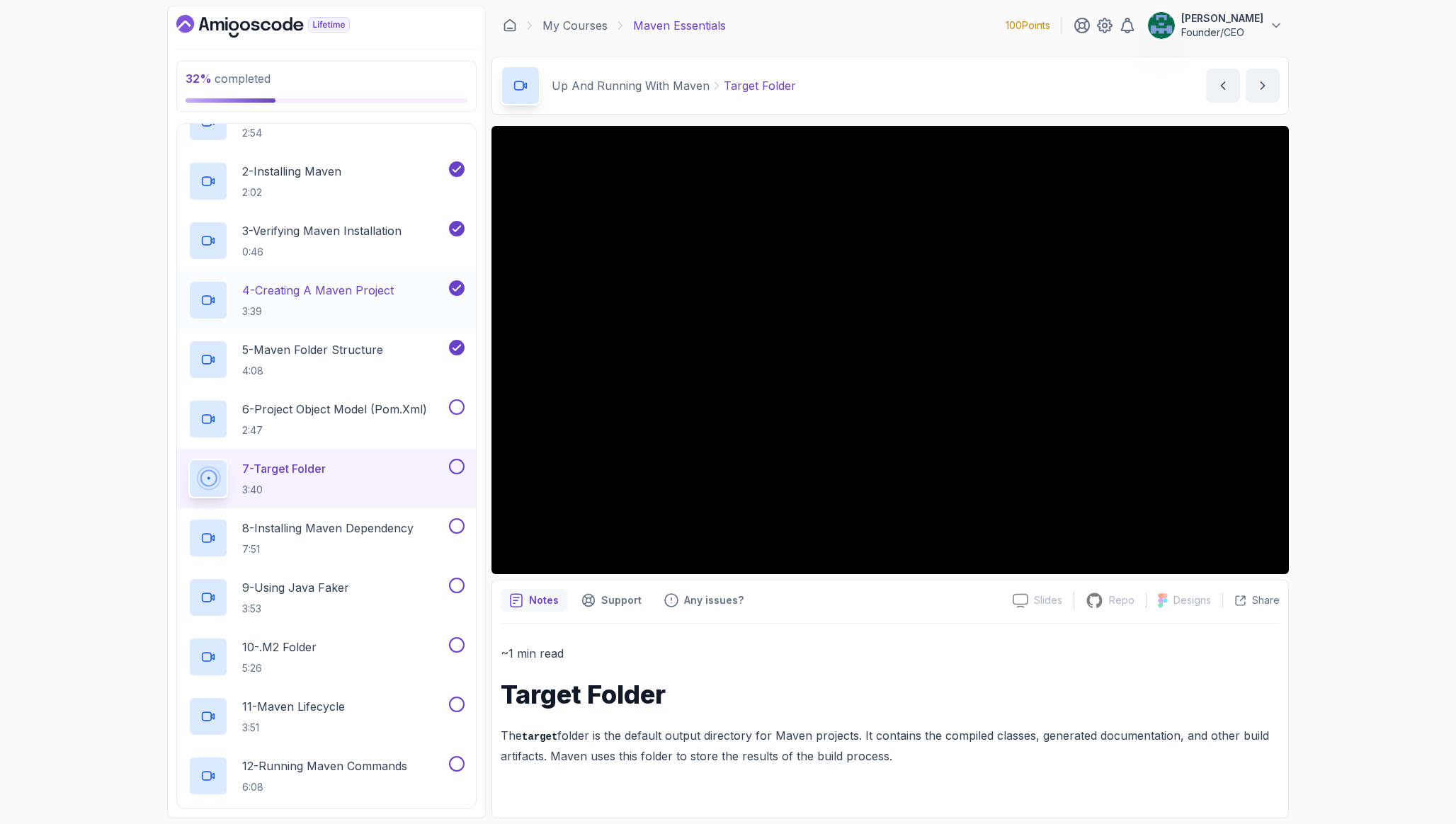
scroll to position [126, 0]
click at [462, 394] on div "6 - Project Object Model (pom.xml) 2:47" at bounding box center [326, 417] width 299 height 59
click at [458, 406] on button at bounding box center [457, 404] width 15 height 15
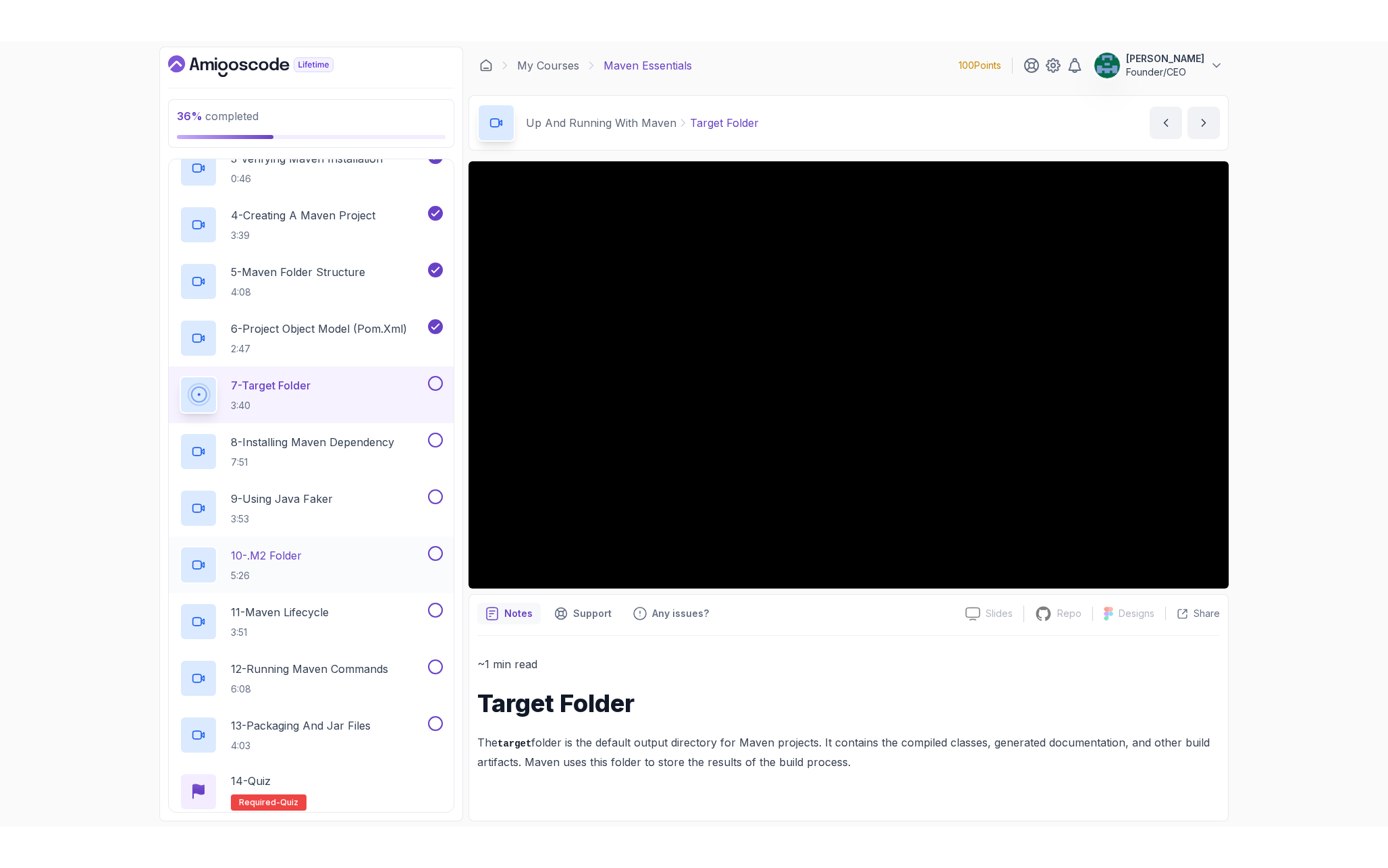
scroll to position [221, 0]
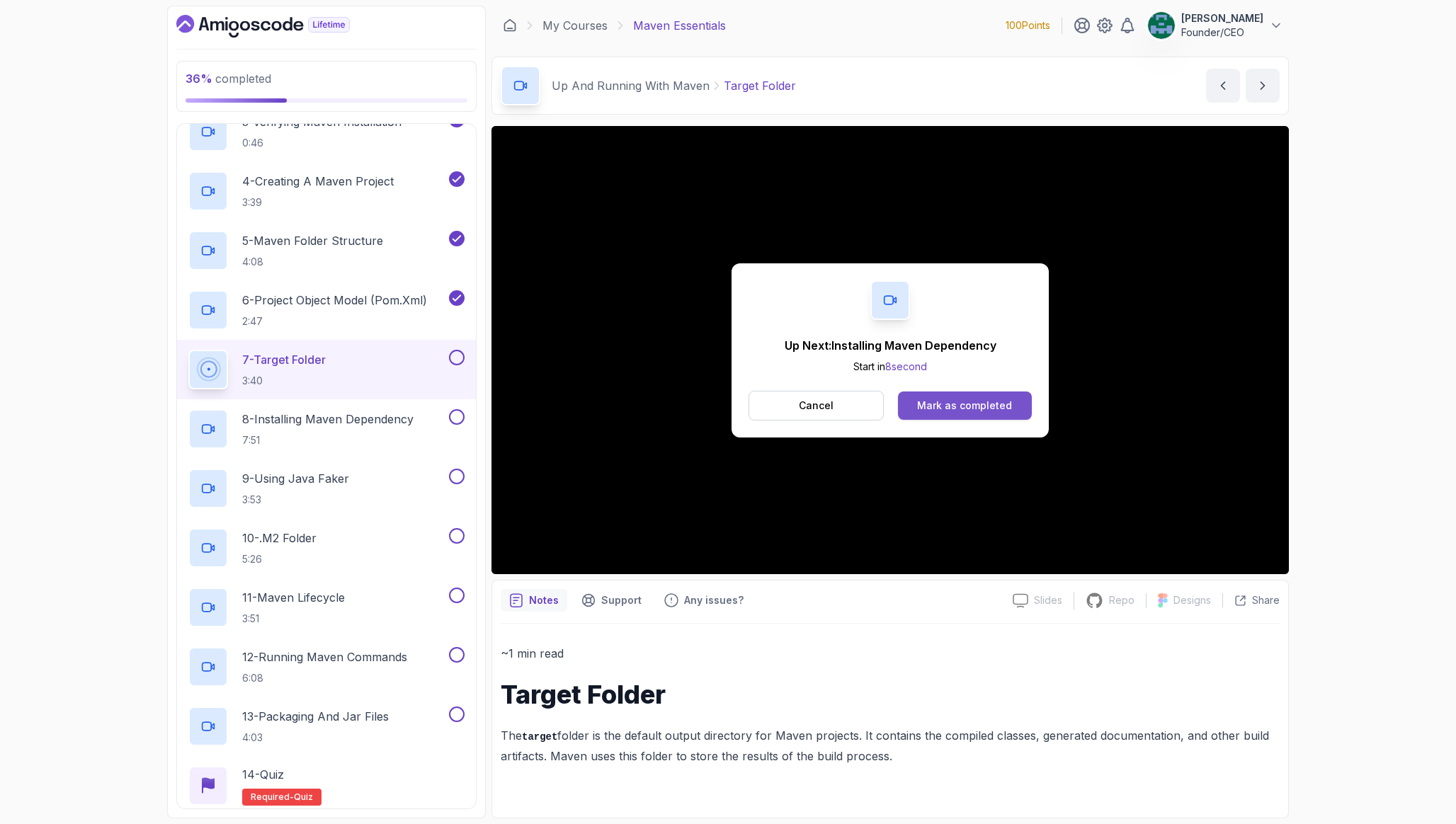
click at [961, 397] on button "Mark as completed" at bounding box center [964, 405] width 134 height 29
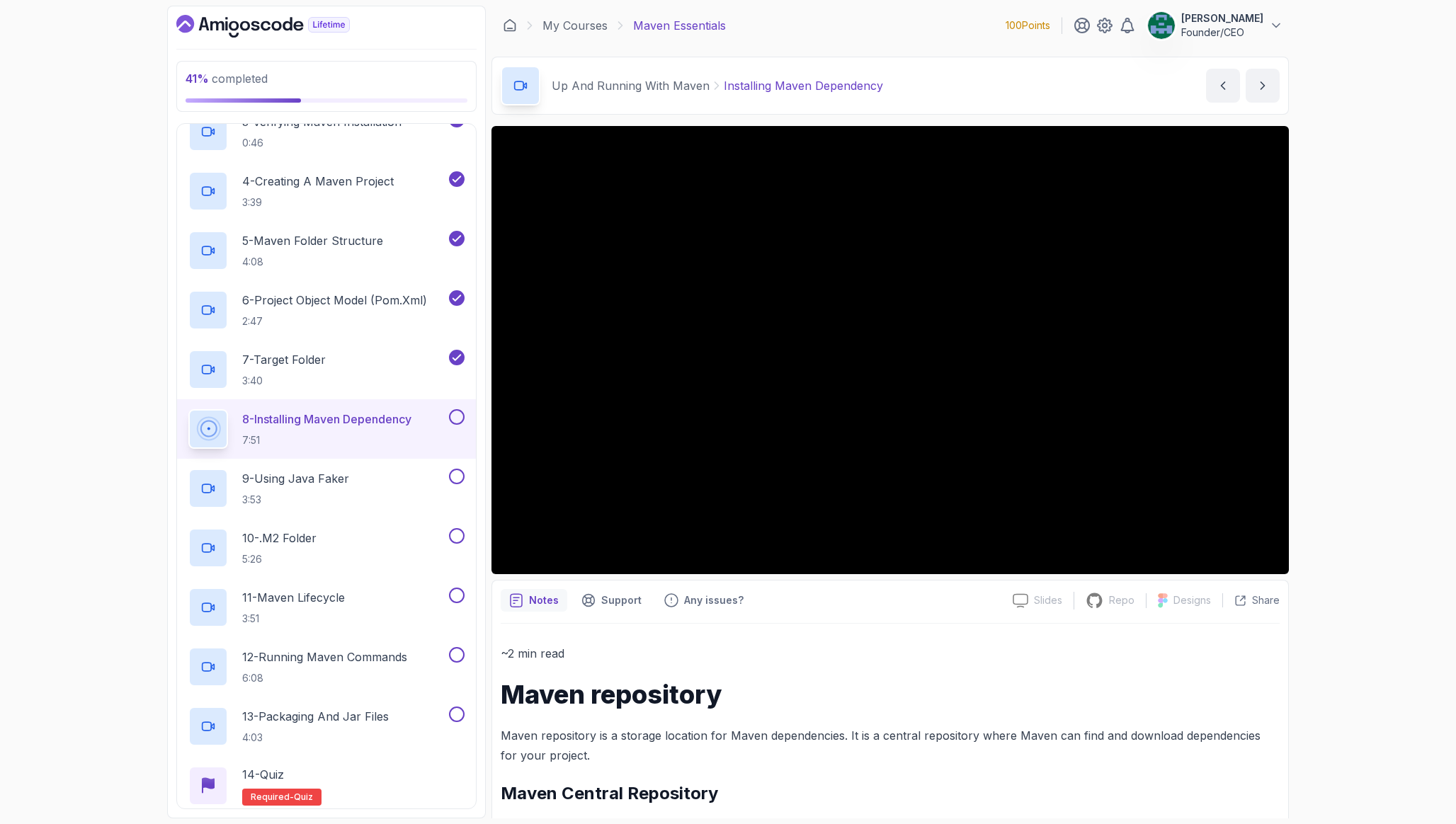
click at [463, 413] on button at bounding box center [457, 417] width 15 height 15
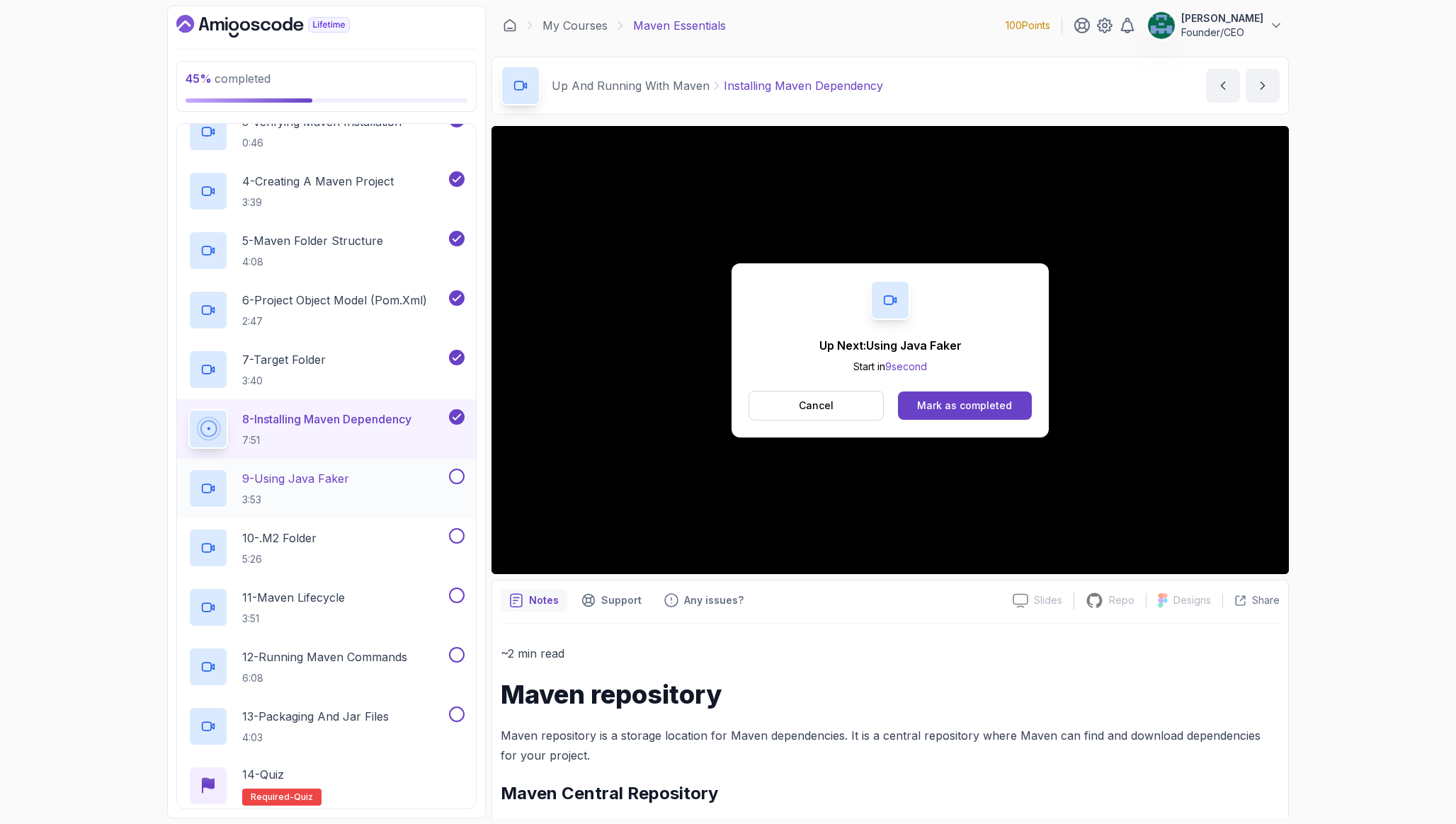
click at [388, 476] on div "9 - Using Java Faker 3:53" at bounding box center [317, 489] width 258 height 40
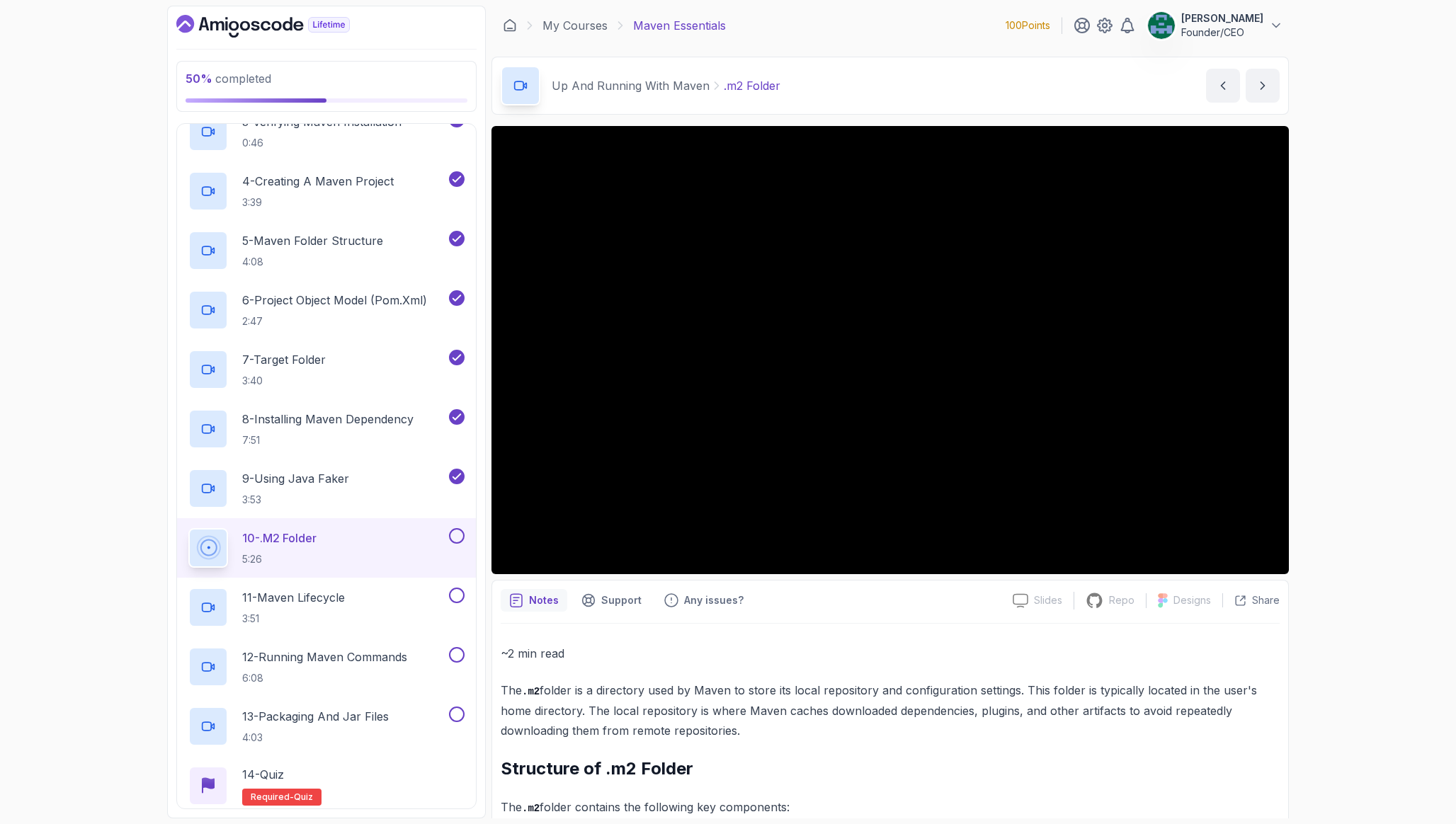
click at [342, 534] on div "10 - .m2 Folder 5:26" at bounding box center [317, 548] width 258 height 40
click at [355, 552] on div "10 - .m2 Folder 5:26" at bounding box center [317, 548] width 258 height 40
click at [362, 599] on div "11 - Maven Lifecycle 3:51" at bounding box center [317, 608] width 258 height 40
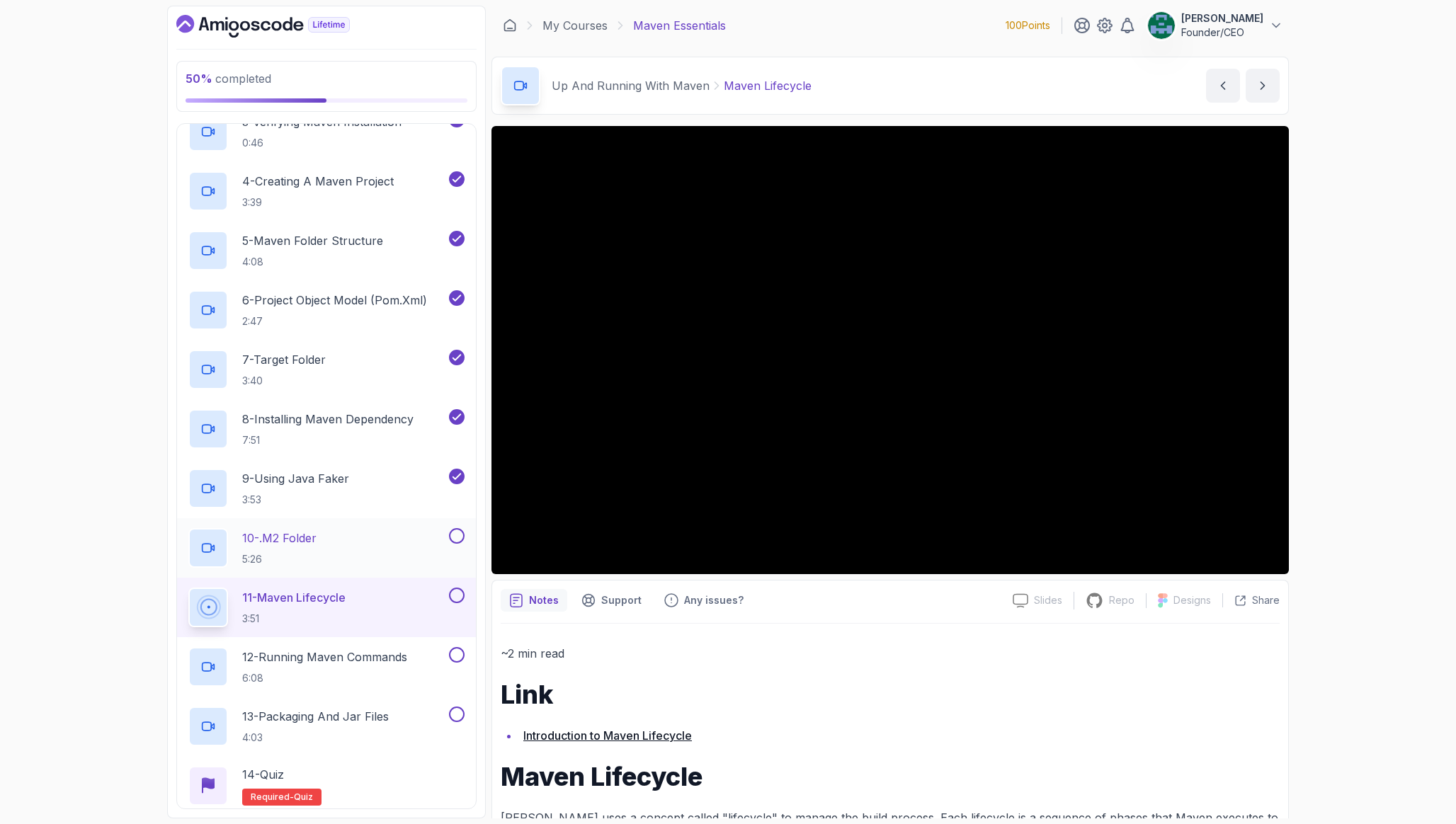
click at [335, 559] on div "10 - .m2 Folder 5:26" at bounding box center [317, 548] width 258 height 40
